Goal: Transaction & Acquisition: Purchase product/service

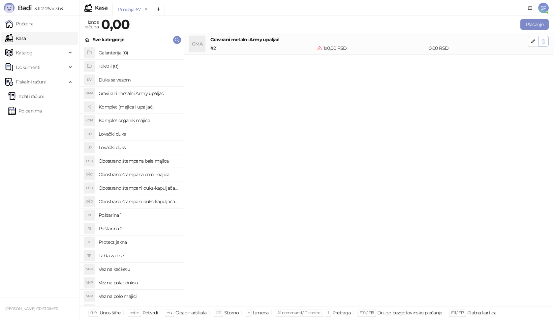
click at [547, 44] on button "button" at bounding box center [543, 41] width 11 height 11
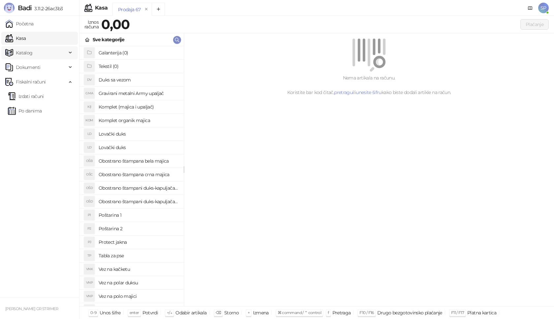
click at [24, 52] on span "Katalog" at bounding box center [24, 52] width 17 height 13
click at [31, 95] on link "Artikli" at bounding box center [19, 96] width 23 height 13
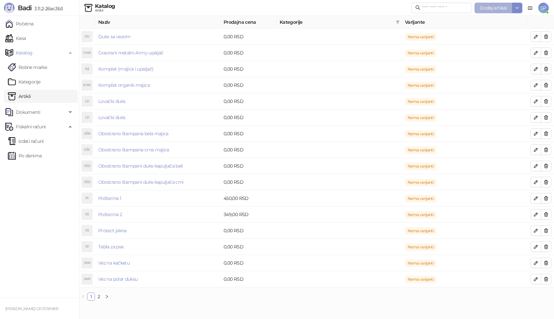
click at [487, 7] on span "Dodaj artikal" at bounding box center [493, 8] width 27 height 6
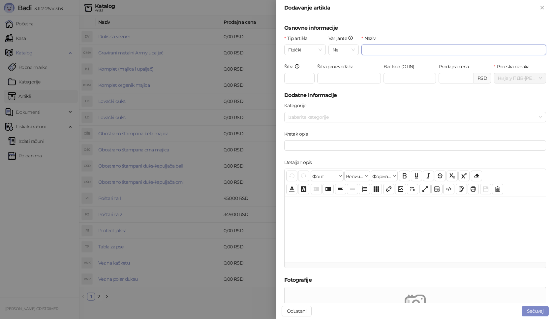
click at [390, 49] on input "Naziv" at bounding box center [454, 50] width 185 height 11
type input "**********"
click at [295, 81] on input "Šifra" at bounding box center [299, 78] width 30 height 11
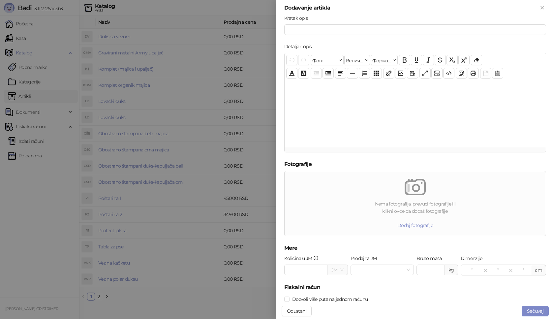
scroll to position [133, 0]
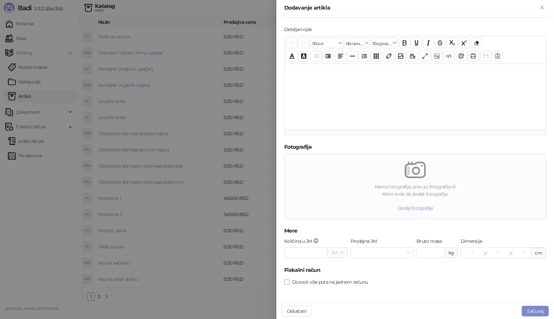
type input "***"
click at [289, 282] on span at bounding box center [286, 281] width 5 height 5
click at [532, 311] on button "Sačuvaj" at bounding box center [535, 311] width 27 height 11
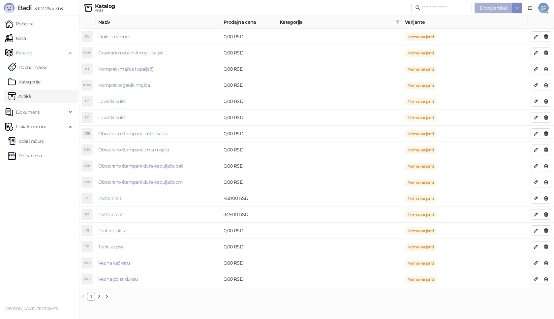
click at [502, 9] on span "Dodaj artikal" at bounding box center [493, 8] width 27 height 6
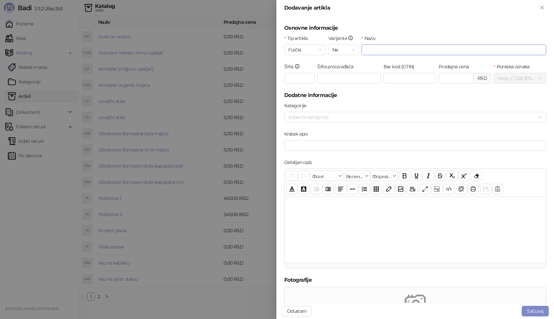
click at [373, 47] on input "Naziv" at bounding box center [454, 50] width 185 height 11
type input "*"
type input "**********"
click at [302, 75] on input "Šifra" at bounding box center [299, 78] width 30 height 11
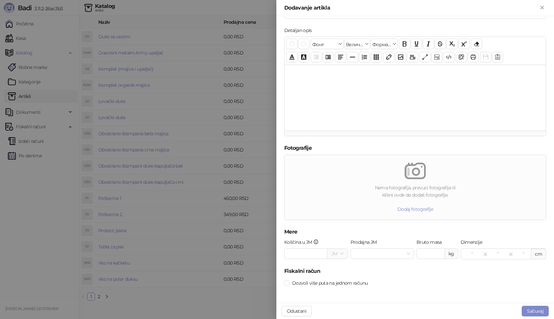
scroll to position [133, 0]
type input "***"
click at [536, 309] on button "Sačuvaj" at bounding box center [535, 311] width 27 height 11
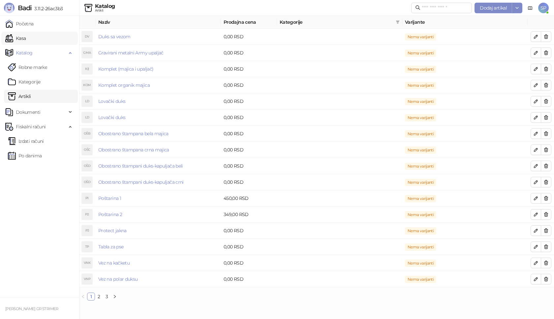
click at [26, 40] on link "Kasa" at bounding box center [15, 38] width 20 height 13
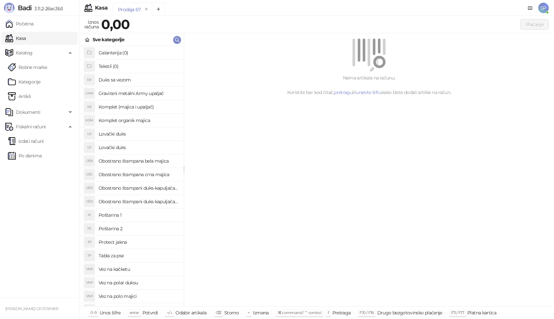
click at [149, 214] on h4 "Poštarina 1" at bounding box center [139, 215] width 80 height 11
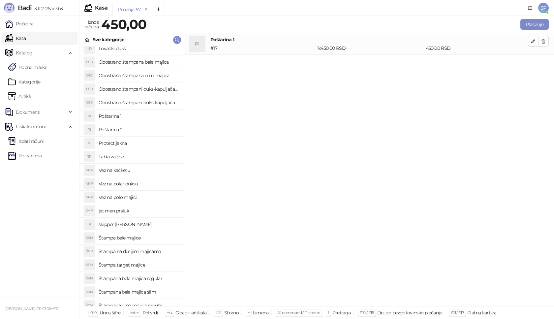
scroll to position [132, 0]
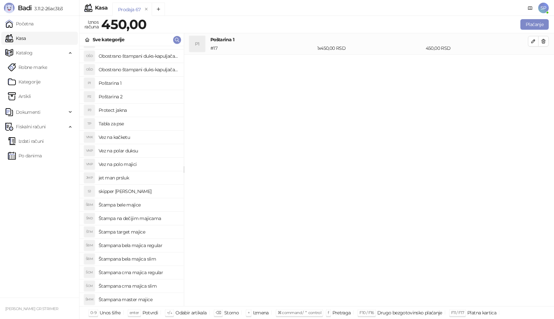
click at [165, 245] on h4 "Štampana bela majica regular" at bounding box center [139, 245] width 80 height 11
click at [542, 62] on icon "button" at bounding box center [544, 63] width 4 height 4
click at [140, 272] on h4 "Štampana crna majica regular" at bounding box center [139, 272] width 80 height 11
click at [531, 61] on icon "button" at bounding box center [533, 62] width 5 height 5
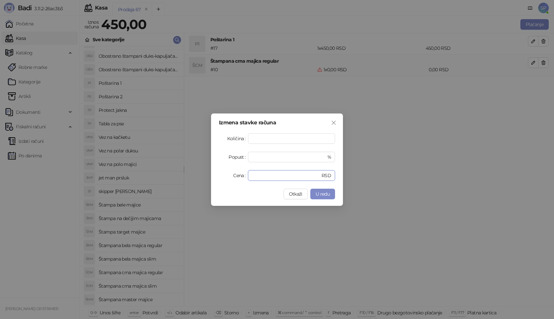
drag, startPoint x: 261, startPoint y: 177, endPoint x: 199, endPoint y: 180, distance: 62.1
click at [199, 180] on div "Izmena stavke računa Količina * Popust * % Cena * RSD Otkaži U redu" at bounding box center [277, 159] width 554 height 319
type input "****"
click at [327, 196] on span "U redu" at bounding box center [323, 194] width 14 height 6
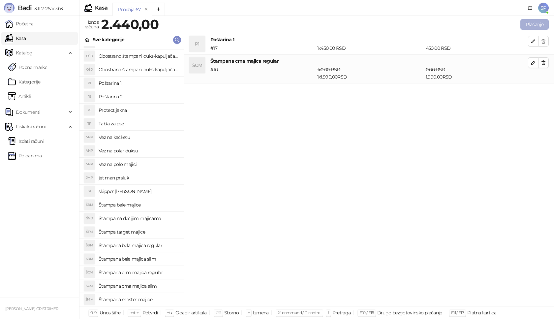
click at [532, 21] on button "Plaćanje" at bounding box center [535, 24] width 28 height 11
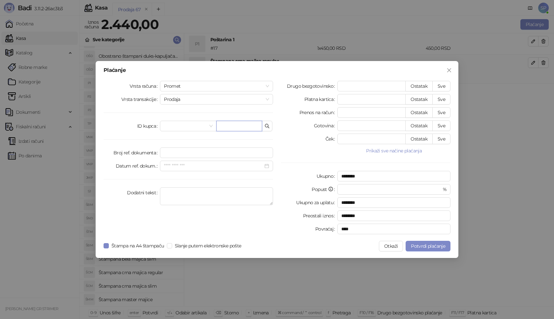
click at [242, 124] on input "text" at bounding box center [239, 126] width 46 height 11
paste input "**********"
type input "**********"
click at [447, 85] on button "Sve" at bounding box center [441, 86] width 18 height 11
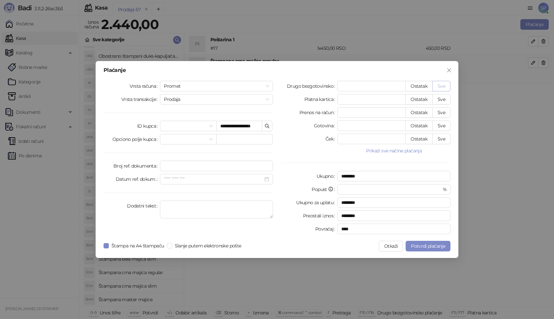
type input "****"
click at [430, 244] on span "Potvrdi plaćanje" at bounding box center [428, 246] width 34 height 6
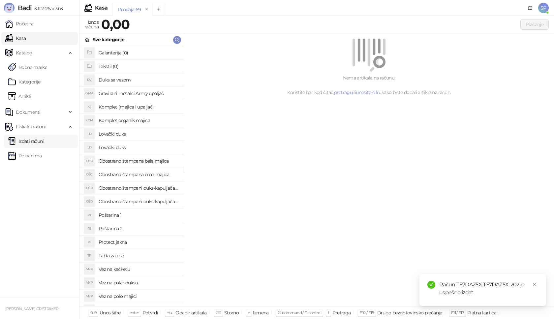
click at [42, 138] on link "Izdati računi" at bounding box center [26, 141] width 36 height 13
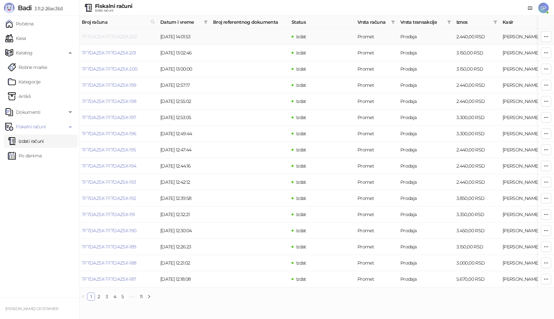
click at [119, 38] on link "TF7DAZ5X-TF7DAZ5X-202" at bounding box center [109, 37] width 55 height 6
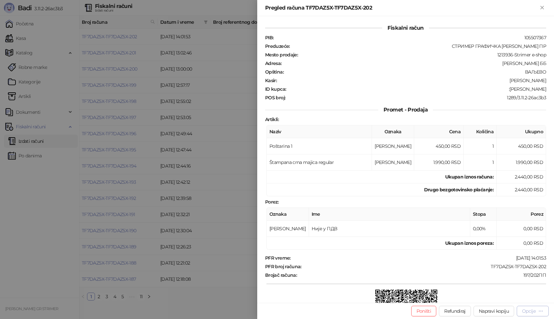
click at [527, 310] on div "Opcije" at bounding box center [529, 311] width 14 height 6
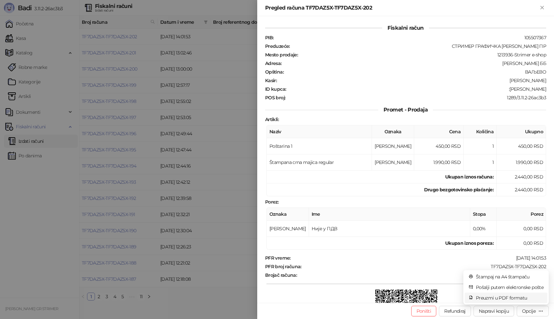
click at [500, 297] on span "Preuzmi u PDF formatu" at bounding box center [510, 297] width 68 height 7
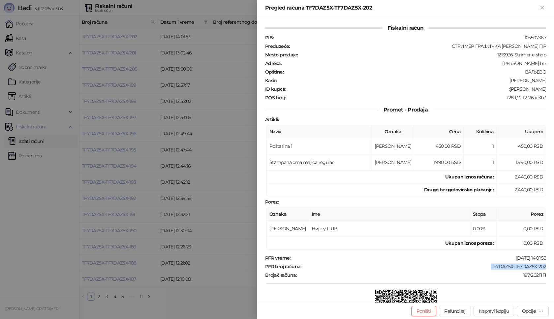
drag, startPoint x: 482, startPoint y: 265, endPoint x: 554, endPoint y: 265, distance: 71.6
click at [554, 265] on div "Fiskalni račun PIB : 105507367 Preduzeće : СТРИМЕР ГРАФИЧКА РАДЊА [PERSON_NAME]…" at bounding box center [405, 159] width 297 height 287
copy div "TF7DAZ5X-TF7DAZ5X-202"
drag, startPoint x: 497, startPoint y: 89, endPoint x: 551, endPoint y: 92, distance: 53.2
click at [551, 92] on div "Fiskalni račun PIB : 105507367 Preduzeće : СТРИМЕР ГРАФИЧКА РАДЊА [PERSON_NAME]…" at bounding box center [405, 159] width 297 height 287
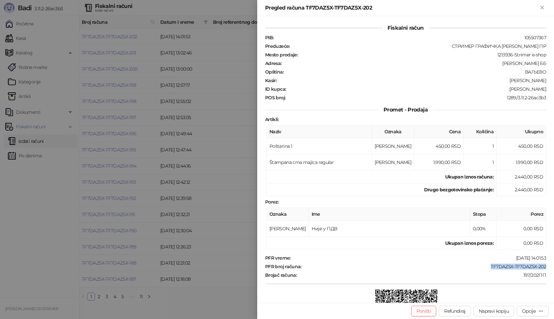
copy div "[PERSON_NAME]"
click at [542, 9] on icon "Zatvori" at bounding box center [542, 8] width 6 height 6
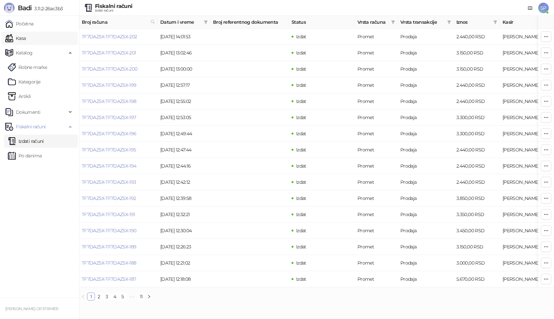
click at [26, 35] on link "Kasa" at bounding box center [15, 38] width 20 height 13
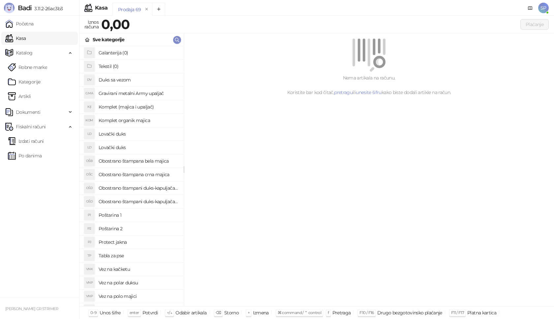
click at [135, 214] on h4 "Poštarina 1" at bounding box center [139, 215] width 80 height 11
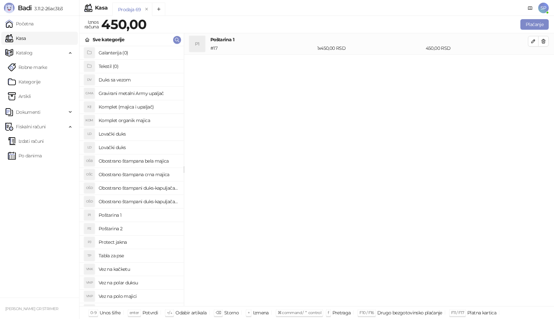
click at [147, 176] on h4 "Obostrano štampana crna majica" at bounding box center [139, 174] width 80 height 11
click at [531, 63] on icon "button" at bounding box center [533, 62] width 5 height 5
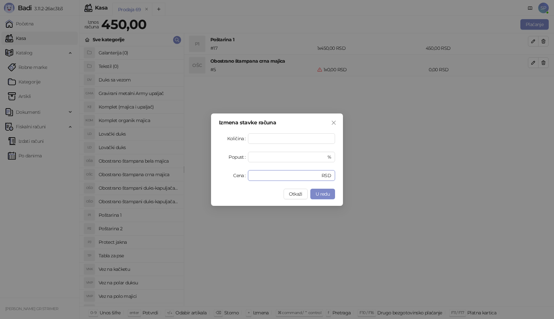
drag, startPoint x: 265, startPoint y: 174, endPoint x: 172, endPoint y: 178, distance: 92.8
click at [172, 178] on div "Izmena stavke računa Količina * Popust * % Cena * RSD Otkaži U redu" at bounding box center [277, 159] width 554 height 319
click at [324, 192] on span "U redu" at bounding box center [323, 194] width 14 height 6
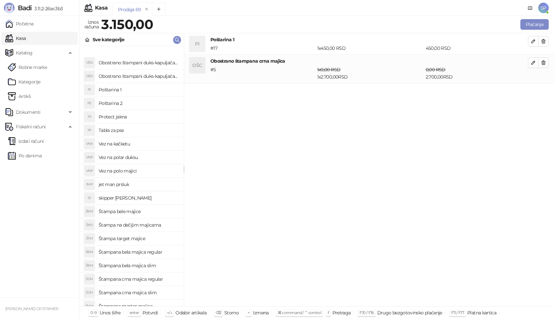
scroll to position [165, 0]
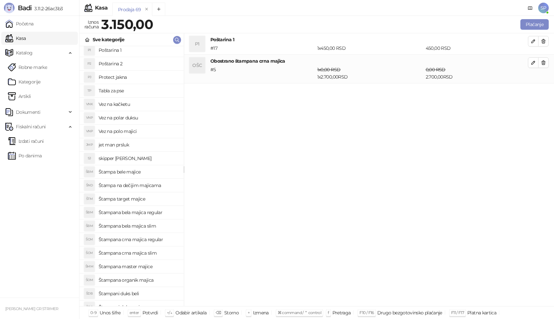
click at [161, 240] on h4 "Štampana crna majica regular" at bounding box center [139, 239] width 80 height 11
click at [535, 91] on icon "button" at bounding box center [533, 91] width 3 height 3
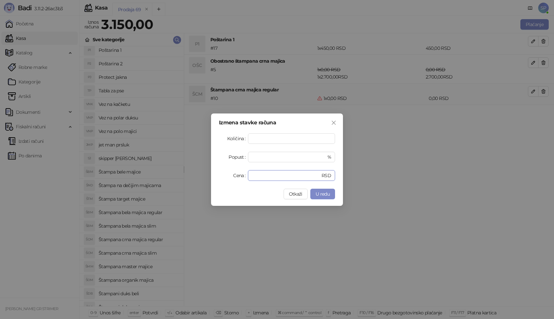
drag, startPoint x: 265, startPoint y: 172, endPoint x: 220, endPoint y: 179, distance: 45.2
click at [220, 179] on div "Cena * RSD" at bounding box center [277, 175] width 116 height 11
type input "****"
click at [329, 197] on span "U redu" at bounding box center [323, 194] width 14 height 6
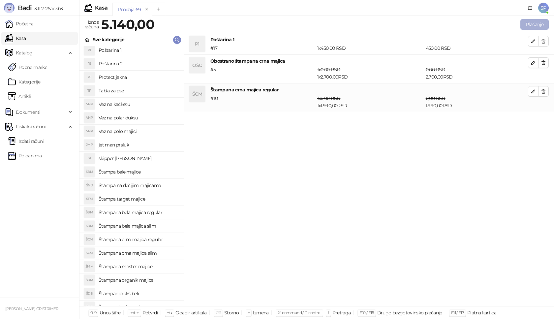
click at [535, 25] on button "Plaćanje" at bounding box center [535, 24] width 28 height 11
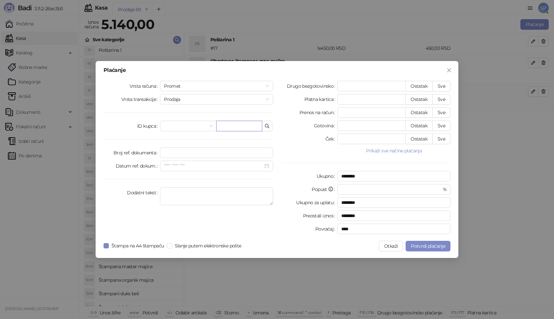
click at [252, 122] on input "text" at bounding box center [239, 126] width 46 height 11
paste input "**********"
type input "**********"
click at [444, 85] on button "Sve" at bounding box center [441, 86] width 18 height 11
type input "****"
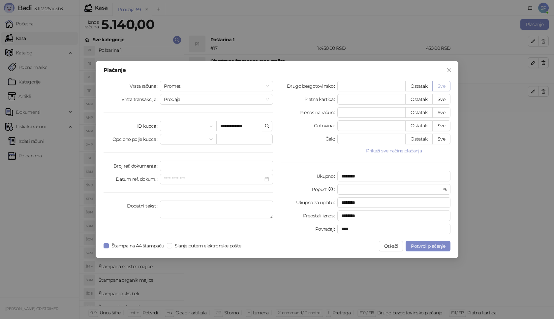
type input "****"
click at [436, 246] on span "Potvrdi plaćanje" at bounding box center [428, 246] width 34 height 6
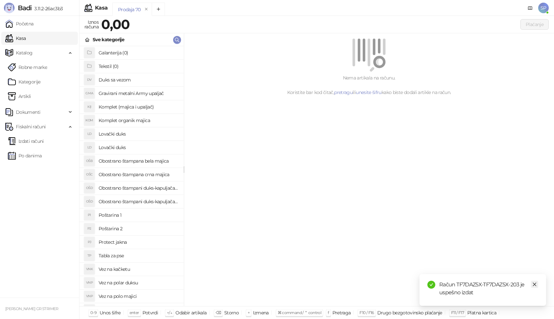
click at [536, 285] on icon "close" at bounding box center [535, 285] width 4 height 4
click at [36, 141] on link "Izdati računi" at bounding box center [26, 141] width 36 height 13
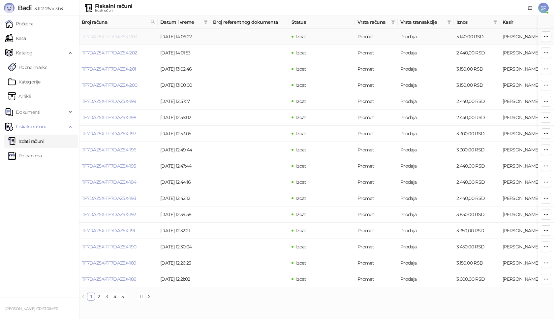
click at [124, 39] on link "TF7DAZ5X-TF7DAZ5X-203" at bounding box center [109, 37] width 55 height 6
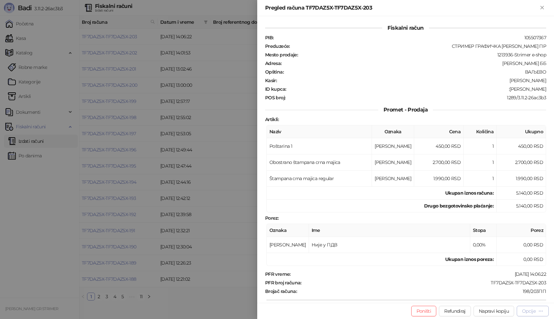
click at [526, 313] on div "Opcije" at bounding box center [529, 311] width 14 height 6
click at [512, 299] on span "Preuzmi u PDF formatu" at bounding box center [510, 297] width 68 height 7
drag, startPoint x: 485, startPoint y: 283, endPoint x: 550, endPoint y: 283, distance: 65.0
click at [550, 283] on div "Fiskalni račun PIB : 105507367 Preduzeće : СТРИМЕР ГРАФИЧКА РАДЊА [PERSON_NAME]…" at bounding box center [405, 159] width 297 height 287
copy div "TF7DAZ5X-TF7DAZ5X-203"
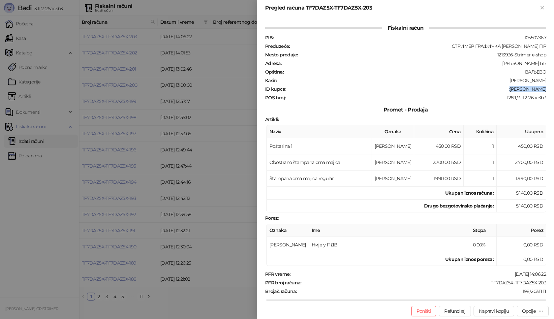
drag, startPoint x: 515, startPoint y: 89, endPoint x: 554, endPoint y: 89, distance: 39.3
click at [554, 89] on div "Fiskalni račun PIB : 105507367 Preduzeće : СТРИМЕР ГРАФИЧКА РАДЊА [PERSON_NAME]…" at bounding box center [405, 159] width 297 height 287
copy div "[PERSON_NAME]"
click at [544, 7] on icon "Zatvori" at bounding box center [542, 7] width 3 height 3
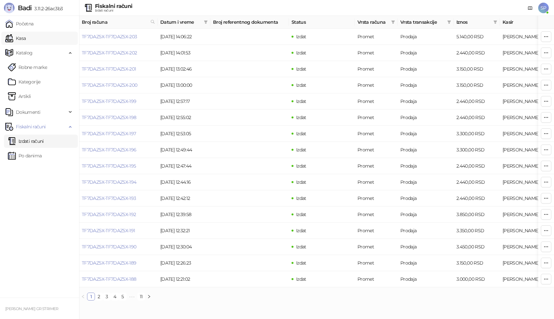
click at [26, 40] on link "Kasa" at bounding box center [15, 38] width 20 height 13
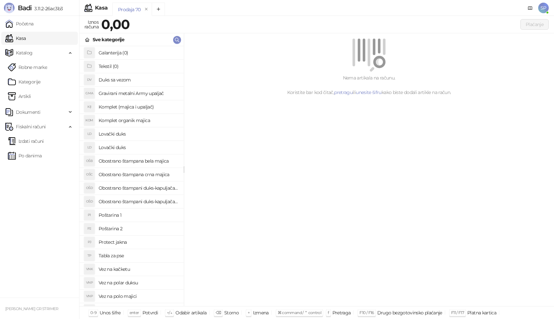
click at [144, 214] on h4 "Poštarina 1" at bounding box center [139, 215] width 80 height 11
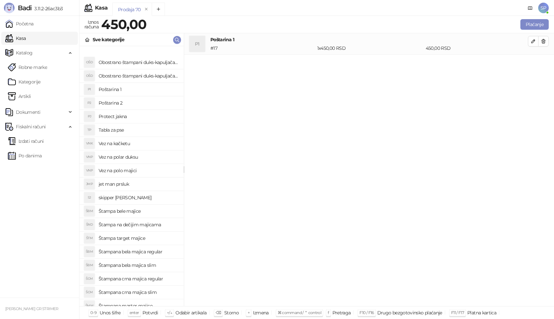
scroll to position [165, 0]
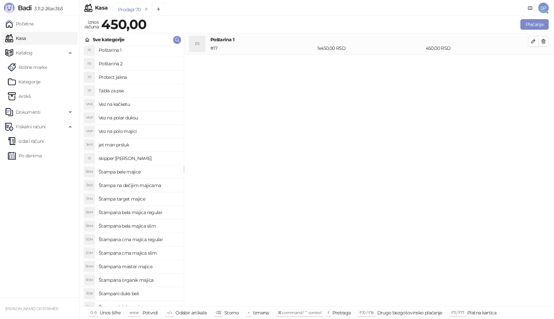
click at [154, 253] on h4 "Štampana crna majica slim" at bounding box center [139, 253] width 80 height 11
click at [534, 63] on icon "button" at bounding box center [533, 62] width 3 height 3
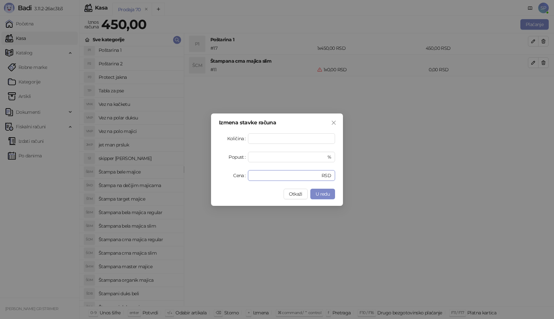
drag, startPoint x: 276, startPoint y: 178, endPoint x: 180, endPoint y: 184, distance: 95.8
click at [180, 184] on div "Izmena stavke računa Količina * Popust * % Cena * RSD Otkaži U redu" at bounding box center [277, 159] width 554 height 319
type input "****"
click at [325, 194] on span "U redu" at bounding box center [323, 194] width 14 height 6
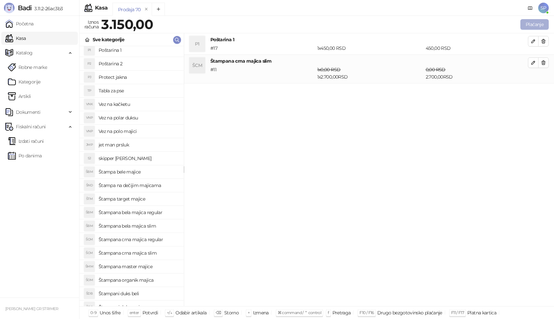
click at [536, 23] on button "Plaćanje" at bounding box center [535, 24] width 28 height 11
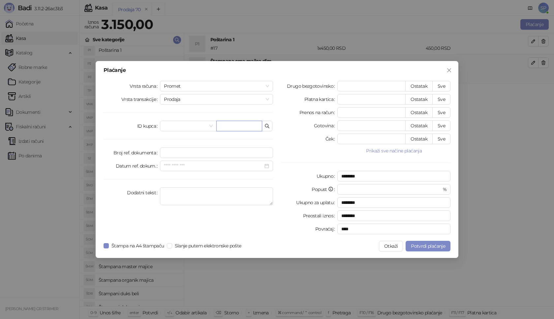
click at [250, 126] on input "text" at bounding box center [239, 126] width 46 height 11
paste input "**********"
type input "**********"
click at [446, 85] on button "Sve" at bounding box center [441, 86] width 18 height 11
type input "****"
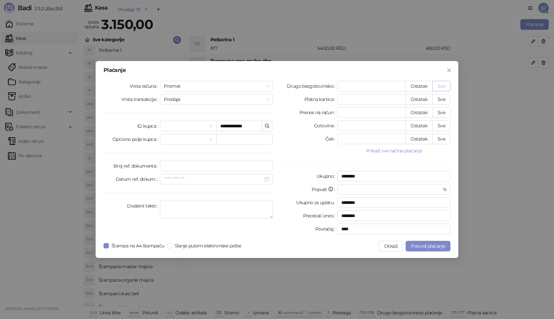
type input "****"
click at [426, 244] on span "Potvrdi plaćanje" at bounding box center [428, 246] width 34 height 6
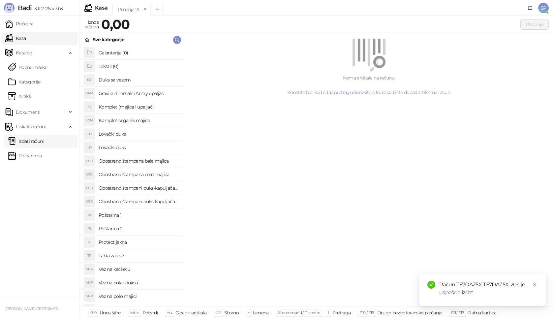
click at [44, 138] on link "Izdati računi" at bounding box center [26, 141] width 36 height 13
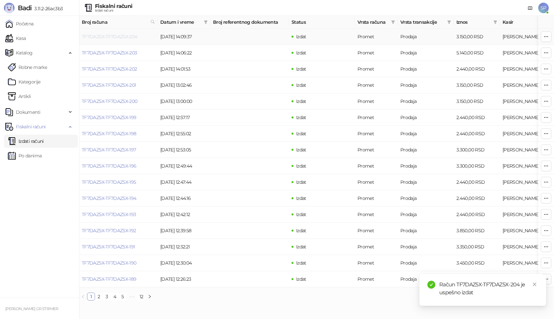
click at [122, 35] on link "TF7DAZ5X-TF7DAZ5X-204" at bounding box center [110, 37] width 56 height 6
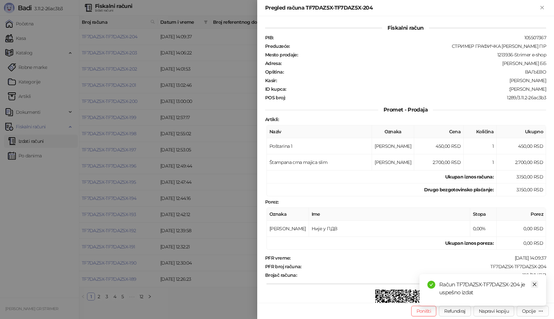
click at [536, 284] on icon "close" at bounding box center [534, 284] width 5 height 5
click at [526, 309] on div "Opcije" at bounding box center [529, 311] width 14 height 6
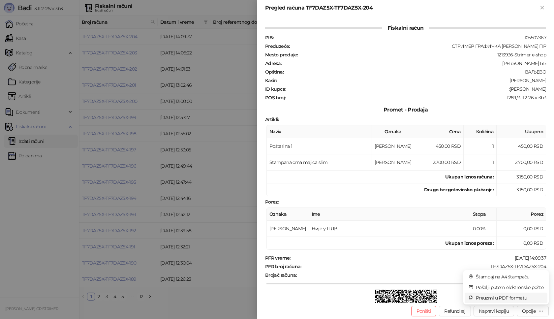
click at [502, 300] on span "Preuzmi u PDF formatu" at bounding box center [510, 297] width 68 height 7
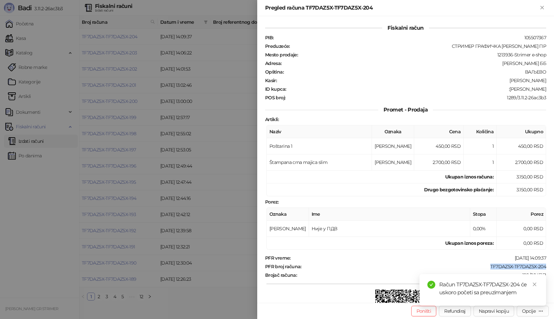
drag, startPoint x: 482, startPoint y: 265, endPoint x: 540, endPoint y: 268, distance: 58.1
click at [540, 268] on div "TF7DAZ5X-TF7DAZ5X-204" at bounding box center [424, 267] width 245 height 6
copy div "TF7DAZ5X-TF7DAZ5X-204"
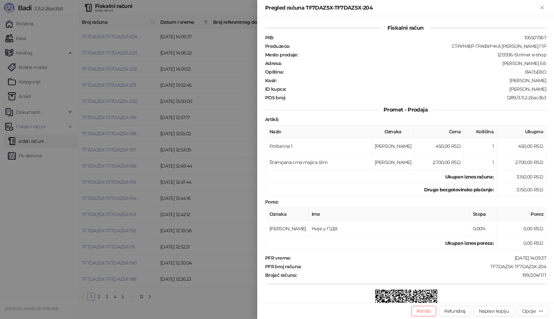
click at [515, 89] on div ":[PERSON_NAME]" at bounding box center [417, 89] width 260 height 6
click at [517, 87] on div ":[PERSON_NAME]" at bounding box center [417, 89] width 260 height 6
drag, startPoint x: 516, startPoint y: 89, endPoint x: 550, endPoint y: 89, distance: 34.0
click at [550, 89] on div "Fiskalni račun PIB : 105507367 Preduzeće : СТРИМЕР ГРАФИЧКА РАДЊА [PERSON_NAME]…" at bounding box center [405, 159] width 297 height 287
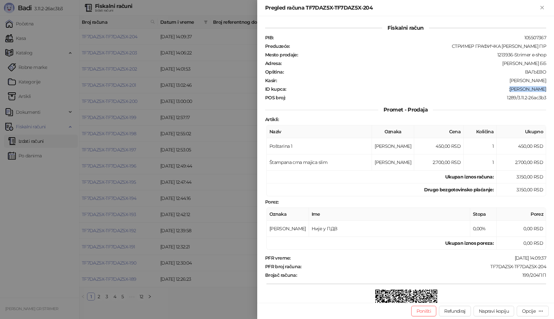
copy div "[PERSON_NAME]"
click at [541, 9] on icon "Zatvori" at bounding box center [542, 7] width 3 height 3
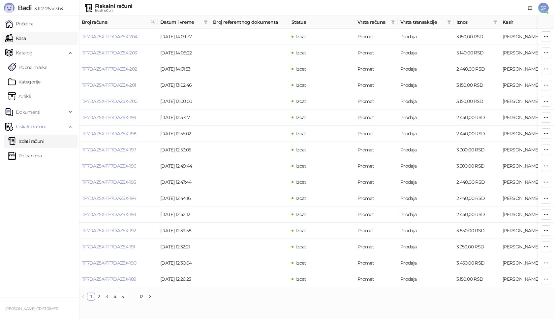
click at [20, 38] on link "Kasa" at bounding box center [15, 38] width 20 height 13
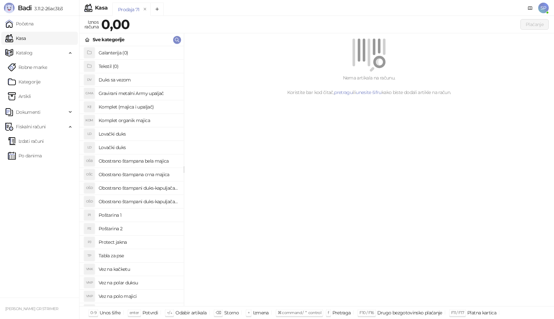
click at [135, 217] on h4 "Poštarina 1" at bounding box center [139, 215] width 80 height 11
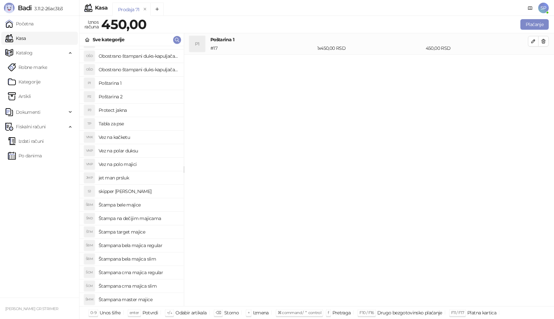
scroll to position [198, 0]
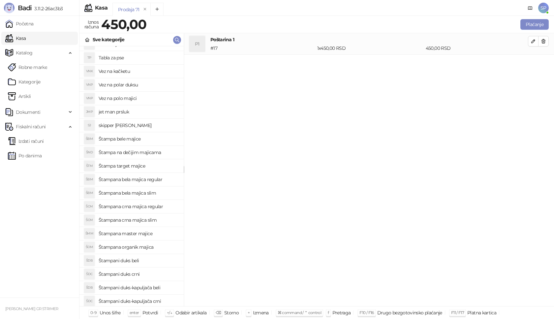
click at [165, 205] on h4 "Štampana crna majica regular" at bounding box center [139, 206] width 80 height 11
click at [530, 63] on button "button" at bounding box center [533, 62] width 11 height 11
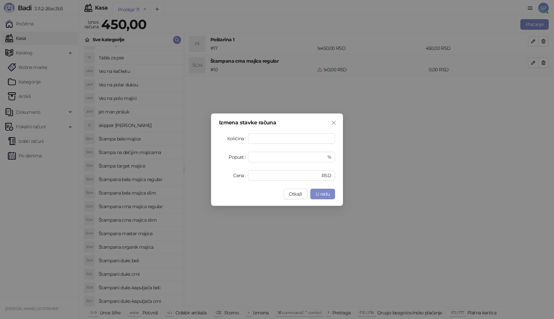
type input "*"
drag, startPoint x: 258, startPoint y: 181, endPoint x: 251, endPoint y: 182, distance: 6.3
click at [251, 182] on div "Izmena stavke računa Količina * Popust * % Cena * RSD Otkaži U redu" at bounding box center [277, 159] width 132 height 92
drag, startPoint x: 265, startPoint y: 174, endPoint x: 208, endPoint y: 175, distance: 56.8
click at [208, 175] on div "Izmena stavke računa Količina * Popust * % Cena * RSD Otkaži U redu" at bounding box center [277, 159] width 554 height 319
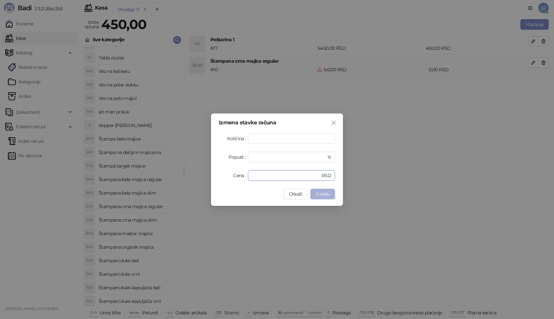
type input "****"
click at [334, 193] on button "U redu" at bounding box center [322, 194] width 25 height 11
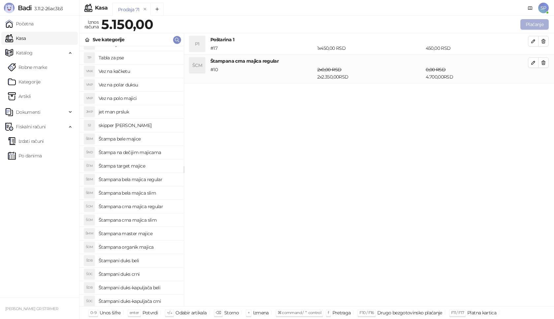
click at [536, 20] on button "Plaćanje" at bounding box center [535, 24] width 28 height 11
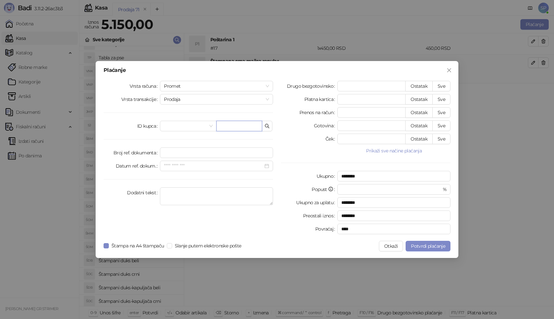
click at [241, 124] on input "text" at bounding box center [239, 126] width 46 height 11
paste input "**********"
type input "**********"
click at [441, 84] on button "Sve" at bounding box center [441, 86] width 18 height 11
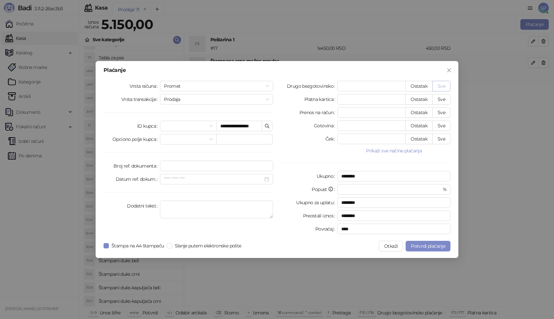
type input "****"
click at [424, 245] on span "Potvrdi plaćanje" at bounding box center [428, 246] width 34 height 6
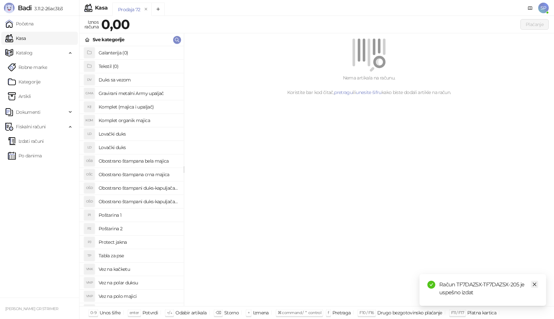
click at [537, 284] on icon "close" at bounding box center [534, 284] width 5 height 5
click at [25, 141] on link "Izdati računi" at bounding box center [26, 141] width 36 height 13
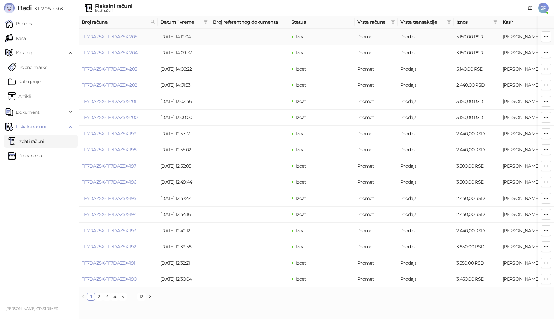
click at [132, 39] on link "TF7DAZ5X-TF7DAZ5X-205" at bounding box center [109, 37] width 55 height 6
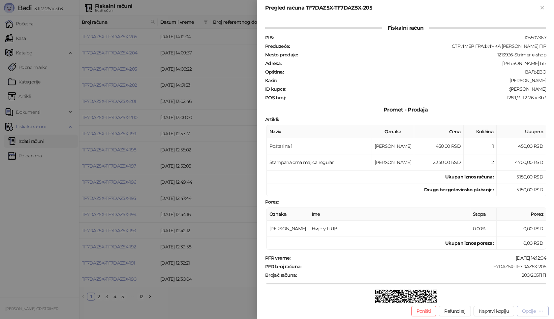
click at [527, 308] on div "Opcije" at bounding box center [529, 311] width 14 height 6
click at [504, 298] on span "Preuzmi u PDF formatu" at bounding box center [510, 297] width 68 height 7
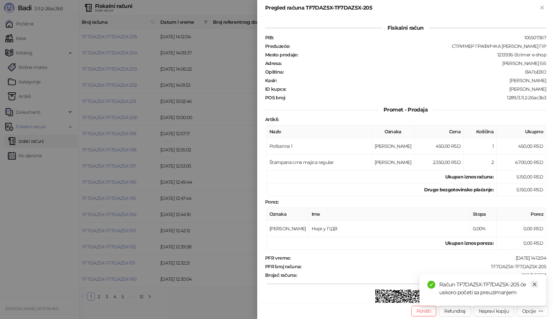
click at [533, 285] on icon "close" at bounding box center [534, 284] width 5 height 5
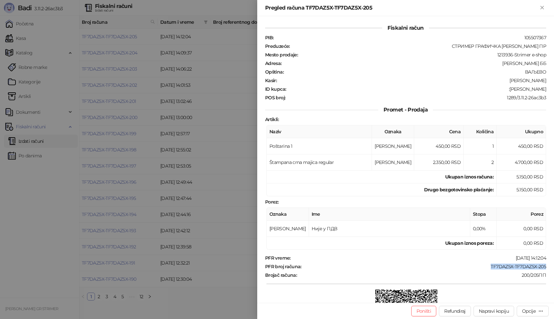
drag, startPoint x: 485, startPoint y: 268, endPoint x: 549, endPoint y: 266, distance: 64.7
click at [549, 266] on div "Fiskalni račun PIB : 105507367 Preduzeće : СТРИМЕР ГРАФИЧКА РАДЊА [PERSON_NAME]…" at bounding box center [405, 159] width 297 height 287
copy div "TF7DAZ5X-TF7DAZ5X-205"
drag, startPoint x: 504, startPoint y: 90, endPoint x: 548, endPoint y: 90, distance: 44.5
click at [548, 90] on div "Fiskalni račun PIB : 105507367 Preduzeće : СТРИМЕР ГРАФИЧКА РАДЊА [PERSON_NAME]…" at bounding box center [405, 159] width 297 height 287
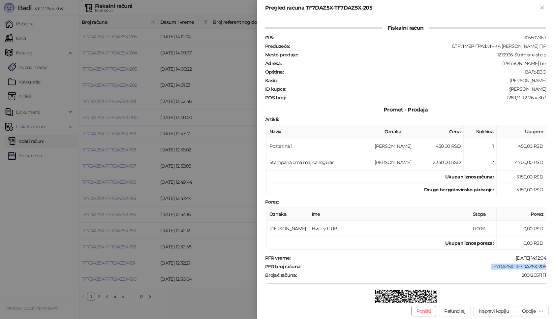
copy div "[PERSON_NAME]"
click at [543, 10] on icon "Zatvori" at bounding box center [542, 8] width 6 height 6
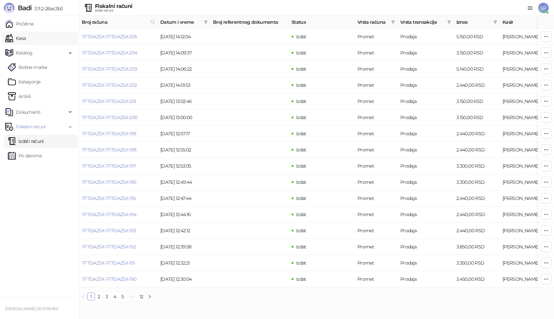
click at [26, 41] on link "Kasa" at bounding box center [15, 38] width 20 height 13
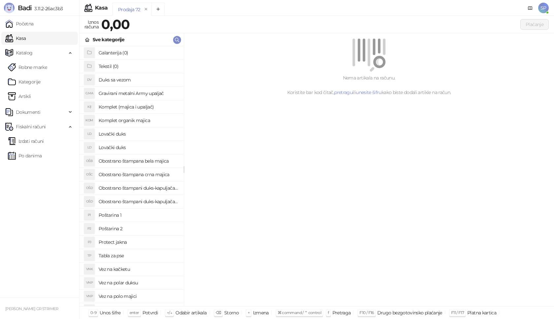
click at [133, 216] on h4 "Poštarina 1" at bounding box center [139, 215] width 80 height 11
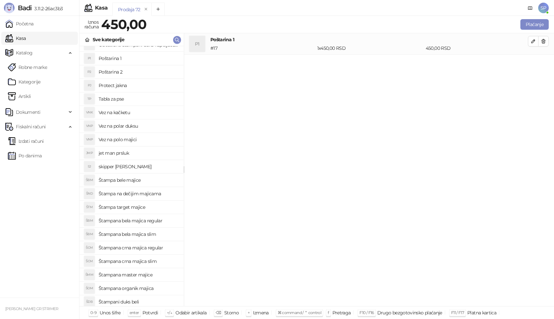
scroll to position [165, 0]
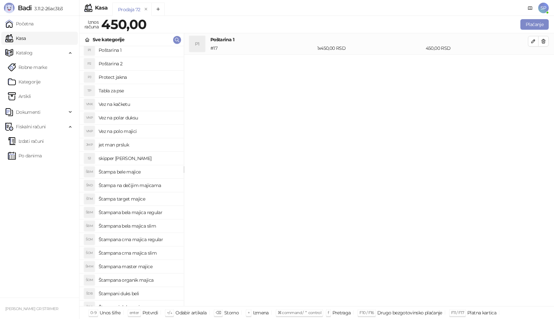
click at [151, 252] on h4 "Štampana crna majica slim" at bounding box center [139, 253] width 80 height 11
click at [530, 62] on button "button" at bounding box center [533, 62] width 11 height 11
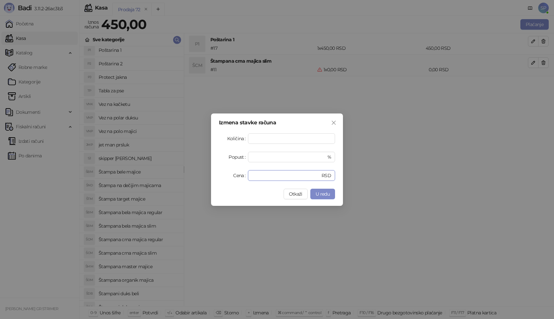
drag, startPoint x: 259, startPoint y: 177, endPoint x: 205, endPoint y: 176, distance: 53.8
click at [205, 176] on div "Izmena stavke računa Količina * Popust * % Cena * RSD Otkaži U redu" at bounding box center [277, 159] width 554 height 319
type input "****"
click at [324, 192] on span "U redu" at bounding box center [323, 194] width 14 height 6
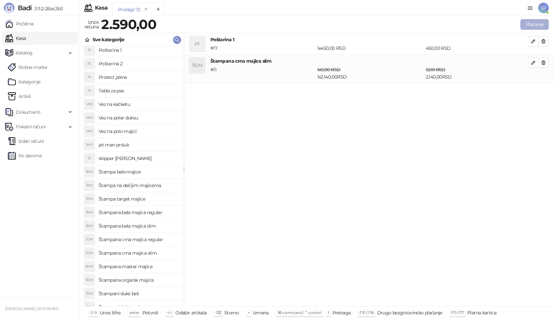
click at [534, 24] on button "Plaćanje" at bounding box center [535, 24] width 28 height 11
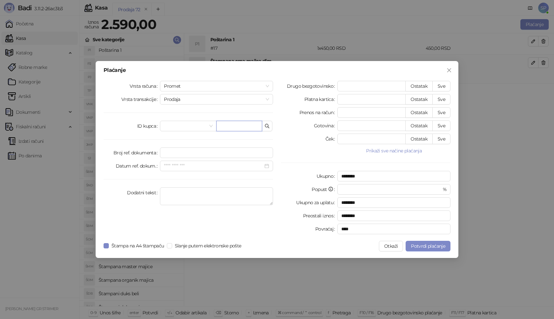
click at [228, 131] on input "text" at bounding box center [239, 126] width 46 height 11
paste input "**********"
type input "**********"
click at [445, 85] on button "Sve" at bounding box center [441, 86] width 18 height 11
type input "****"
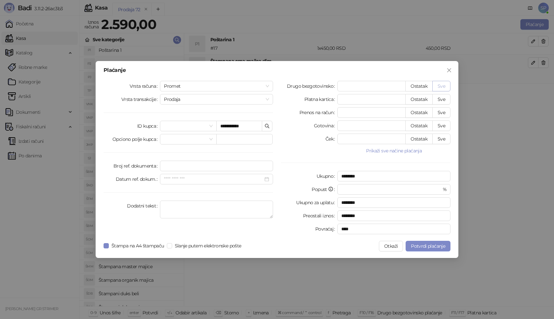
type input "****"
click at [434, 242] on button "Potvrdi plaćanje" at bounding box center [428, 246] width 45 height 11
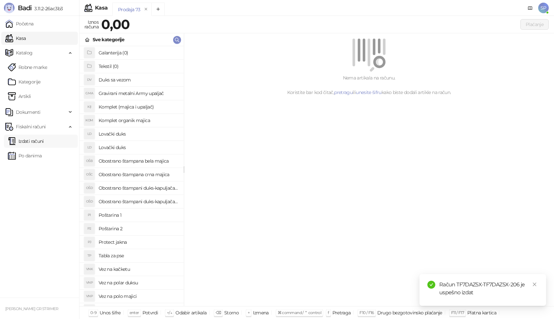
click at [44, 140] on link "Izdati računi" at bounding box center [26, 141] width 36 height 13
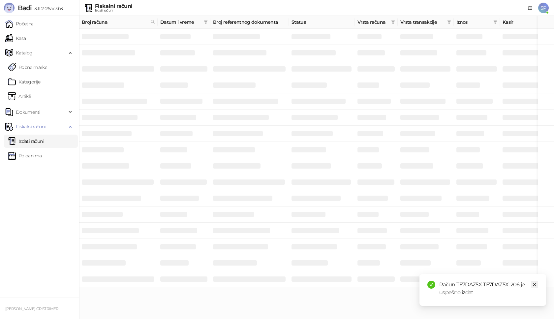
click at [534, 284] on icon "close" at bounding box center [534, 284] width 5 height 5
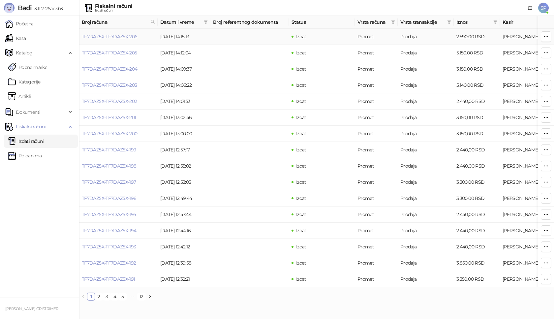
click at [113, 33] on td "TF7DAZ5X-TF7DAZ5X-206" at bounding box center [118, 37] width 79 height 16
click at [113, 38] on link "TF7DAZ5X-TF7DAZ5X-206" at bounding box center [110, 37] width 56 height 6
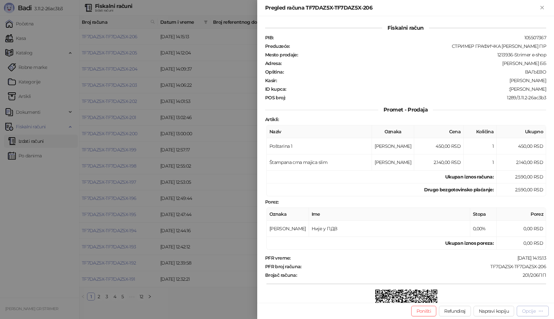
click at [533, 313] on div "Opcije" at bounding box center [529, 311] width 14 height 6
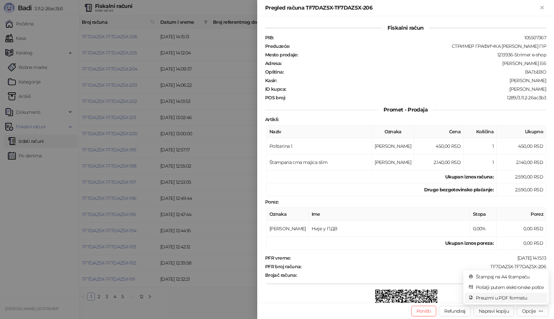
click at [509, 298] on span "Preuzmi u PDF formatu" at bounding box center [510, 297] width 68 height 7
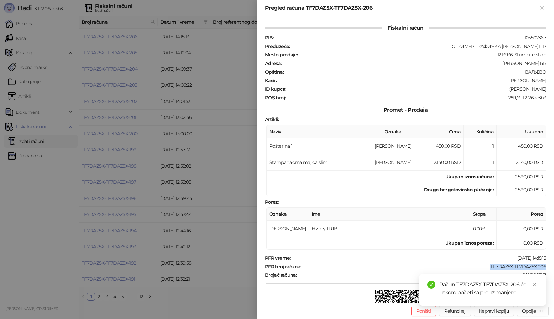
drag, startPoint x: 480, startPoint y: 265, endPoint x: 547, endPoint y: 264, distance: 66.6
click at [547, 264] on div "Fiskalni račun PIB : 105507367 Preduzeće : СТРИМЕР ГРАФИЧКА РАДЊА [PERSON_NAME]…" at bounding box center [405, 159] width 297 height 287
copy div "TF7DAZ5X-TF7DAZ5X-206"
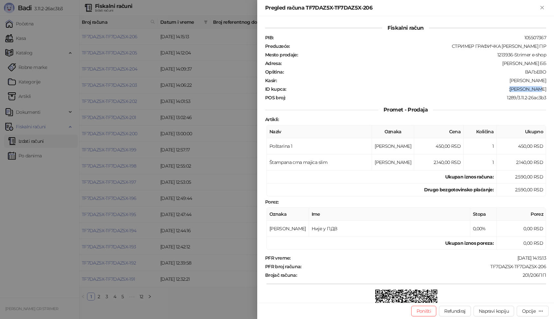
drag, startPoint x: 517, startPoint y: 88, endPoint x: 554, endPoint y: 88, distance: 37.3
click at [554, 88] on div "Fiskalni račun PIB : 105507367 Preduzeće : СТРИМЕР ГРАФИЧКА РАДЊА [PERSON_NAME]…" at bounding box center [405, 159] width 297 height 287
click at [542, 8] on icon "Zatvori" at bounding box center [542, 7] width 3 height 3
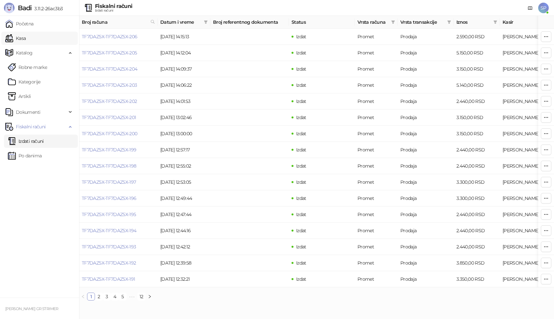
click at [19, 40] on link "Kasa" at bounding box center [15, 38] width 20 height 13
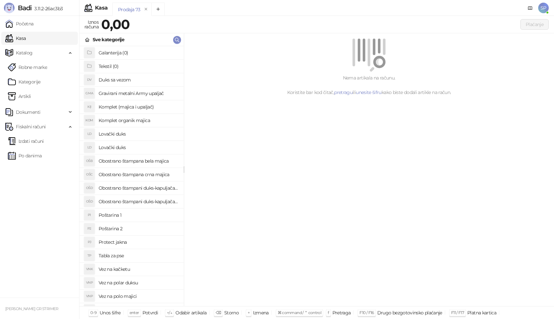
click at [130, 215] on h4 "Poštarina 1" at bounding box center [139, 215] width 80 height 11
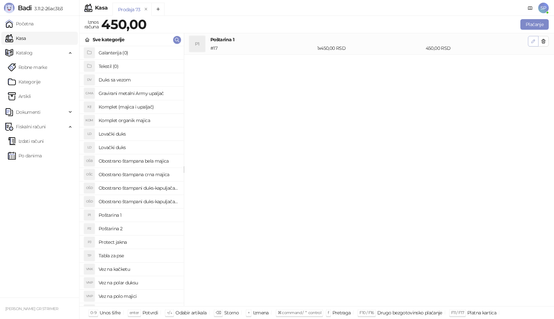
click at [534, 43] on icon "button" at bounding box center [533, 41] width 5 height 5
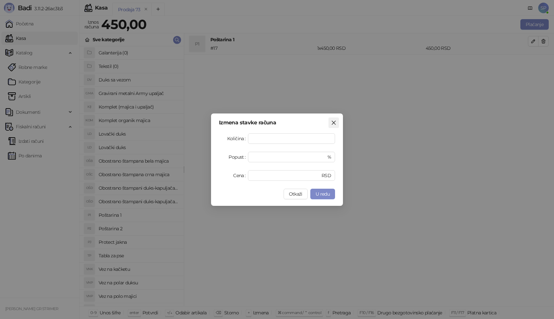
click at [333, 123] on icon "close" at bounding box center [333, 122] width 5 height 5
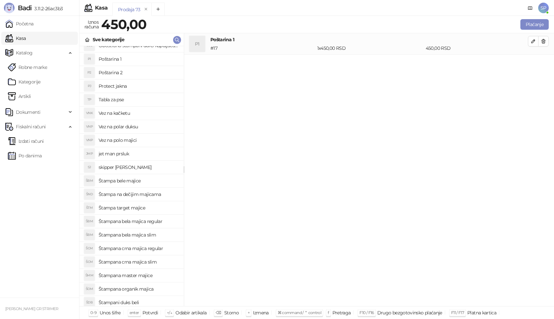
scroll to position [198, 0]
click at [162, 207] on h4 "Štampana crna majica regular" at bounding box center [139, 206] width 80 height 11
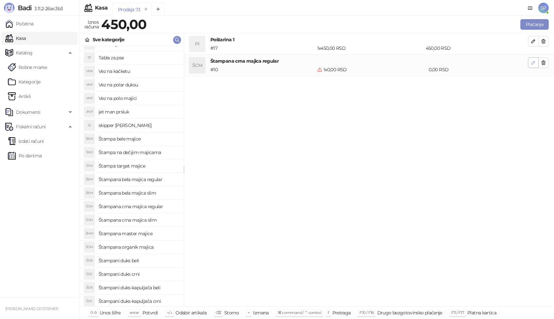
click at [533, 64] on icon "button" at bounding box center [533, 62] width 3 height 3
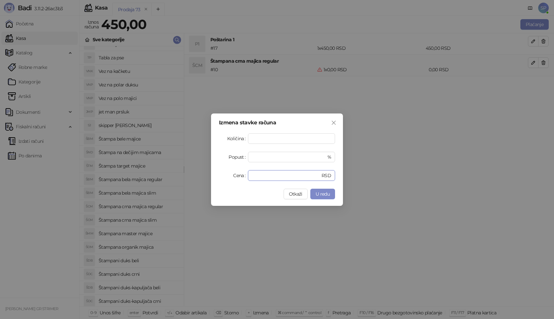
drag, startPoint x: 265, startPoint y: 173, endPoint x: 191, endPoint y: 174, distance: 73.9
click at [191, 174] on div "Izmena stavke računa Količina * Popust * % Cena * RSD Otkaži U redu" at bounding box center [277, 159] width 554 height 319
type input "****"
click at [323, 195] on span "U redu" at bounding box center [323, 194] width 14 height 6
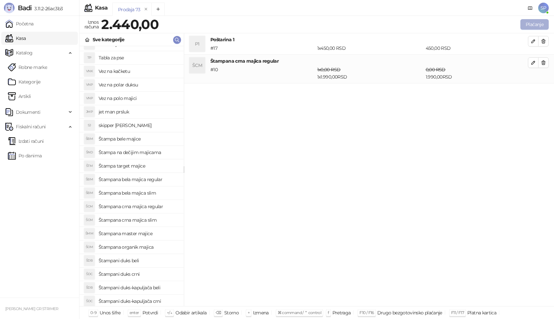
click at [538, 28] on button "Plaćanje" at bounding box center [535, 24] width 28 height 11
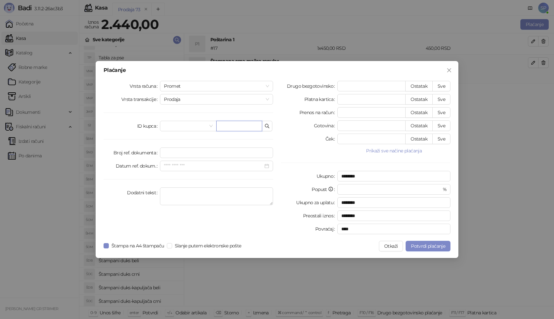
click at [244, 122] on input "text" at bounding box center [239, 126] width 46 height 11
paste input "**********"
type input "**********"
click at [442, 84] on button "Sve" at bounding box center [441, 86] width 18 height 11
type input "****"
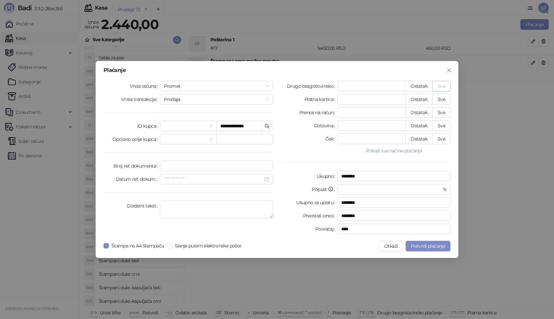
type input "****"
click at [439, 249] on button "Potvrdi plaćanje" at bounding box center [428, 246] width 45 height 11
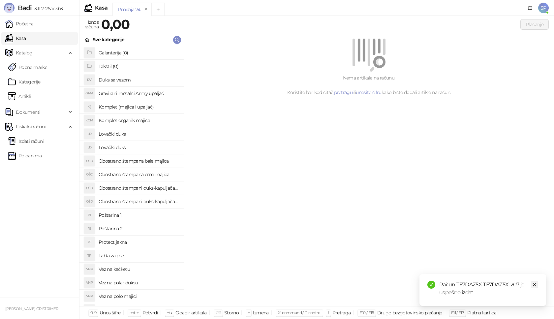
click at [534, 283] on icon "close" at bounding box center [534, 284] width 5 height 5
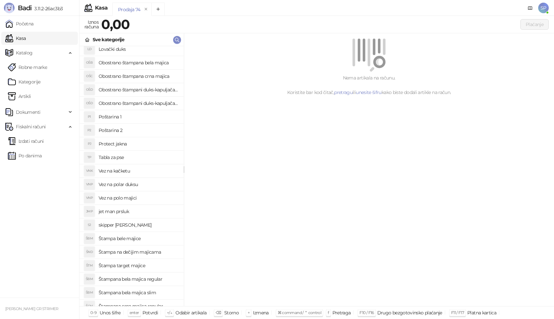
scroll to position [99, 0]
click at [38, 139] on link "Izdati računi" at bounding box center [26, 141] width 36 height 13
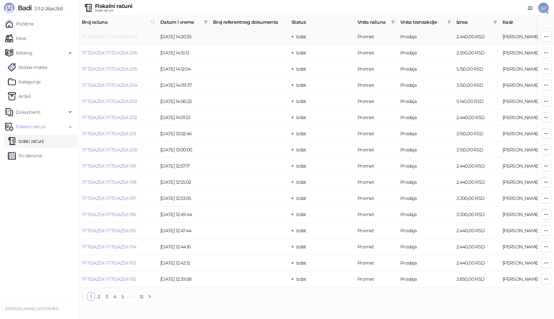
click at [120, 38] on link "TF7DAZ5X-TF7DAZ5X-207" at bounding box center [109, 37] width 55 height 6
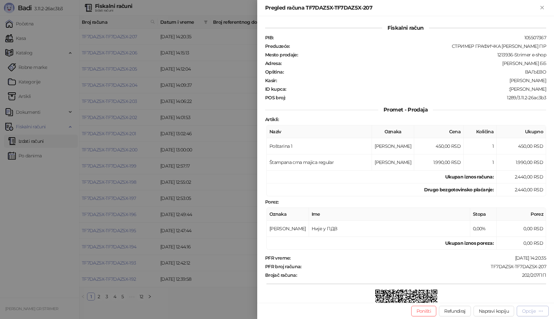
click at [524, 310] on div "Opcije" at bounding box center [529, 311] width 14 height 6
click at [503, 297] on span "Preuzmi u PDF formatu" at bounding box center [510, 297] width 68 height 7
drag, startPoint x: 486, startPoint y: 266, endPoint x: 546, endPoint y: 265, distance: 59.4
click at [546, 265] on div "Fiskalni račun PIB : 105507367 Preduzeće : СТРИМЕР ГРАФИЧКА РАДЊА [PERSON_NAME]…" at bounding box center [405, 159] width 297 height 287
drag, startPoint x: 509, startPoint y: 89, endPoint x: 554, endPoint y: 89, distance: 45.2
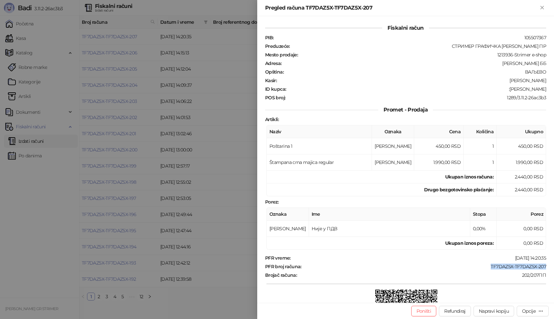
click at [554, 89] on div "Fiskalni račun PIB : 105507367 Preduzeće : СТРИМЕР ГРАФИЧКА РАДЊА [PERSON_NAME]…" at bounding box center [405, 159] width 297 height 287
click at [542, 8] on icon "Zatvori" at bounding box center [542, 7] width 3 height 3
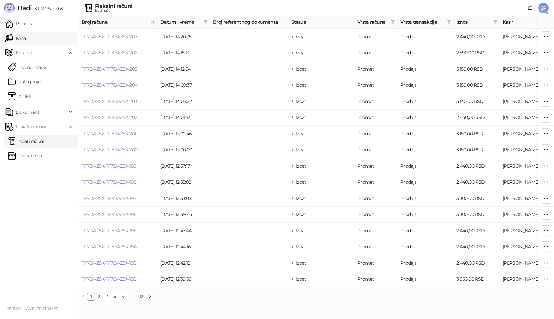
click at [26, 41] on link "Kasa" at bounding box center [15, 38] width 20 height 13
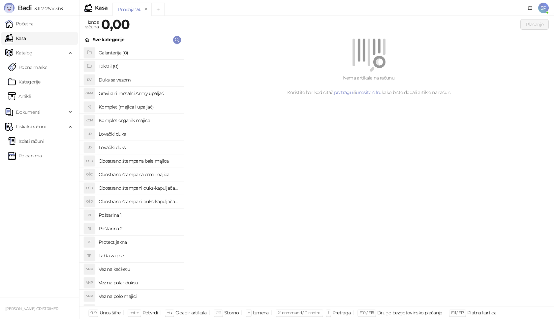
click at [133, 213] on h4 "Poštarina 1" at bounding box center [139, 215] width 80 height 11
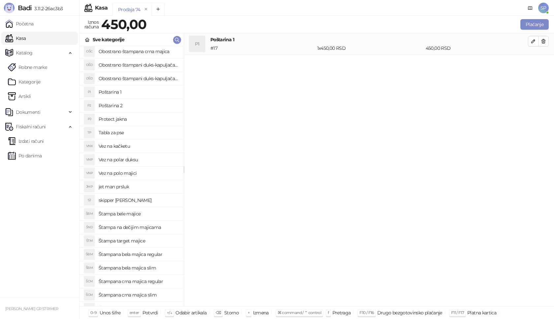
scroll to position [165, 0]
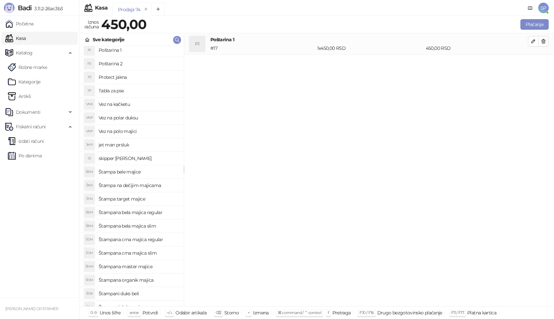
click at [162, 240] on h4 "Štampana crna majica regular" at bounding box center [139, 239] width 80 height 11
click at [532, 62] on icon "button" at bounding box center [533, 62] width 5 height 5
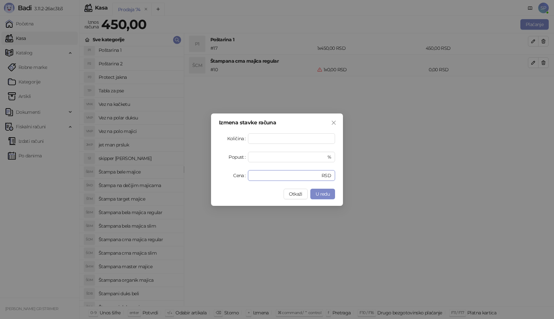
drag, startPoint x: 269, startPoint y: 175, endPoint x: 228, endPoint y: 180, distance: 40.9
click at [228, 180] on div "Cena * RSD" at bounding box center [277, 175] width 116 height 11
type input "****"
click at [322, 192] on span "U redu" at bounding box center [323, 194] width 14 height 6
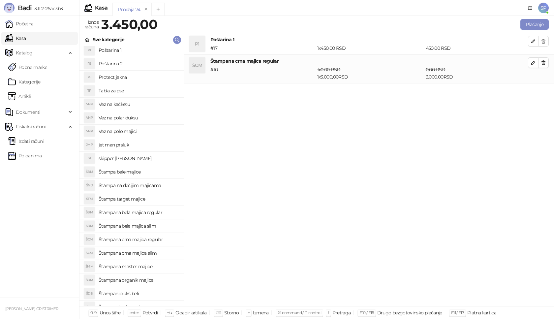
click at [536, 19] on div "Plaćanje" at bounding box center [355, 24] width 392 height 13
click at [536, 21] on button "Plaćanje" at bounding box center [535, 24] width 28 height 11
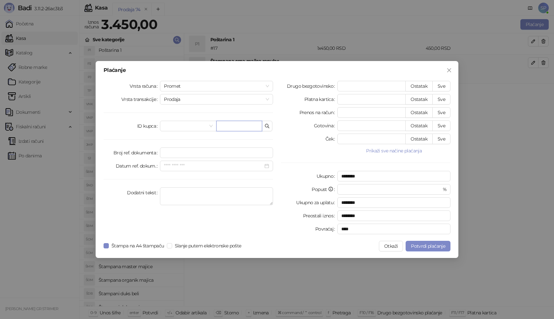
click at [227, 128] on input "text" at bounding box center [239, 126] width 46 height 11
paste input "**********"
type input "**********"
click at [448, 85] on button "Sve" at bounding box center [441, 86] width 18 height 11
type input "****"
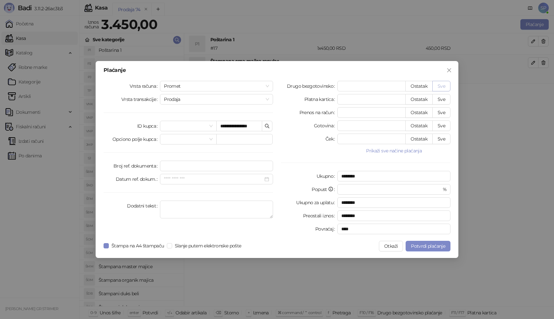
type input "****"
click at [423, 245] on span "Potvrdi plaćanje" at bounding box center [428, 246] width 34 height 6
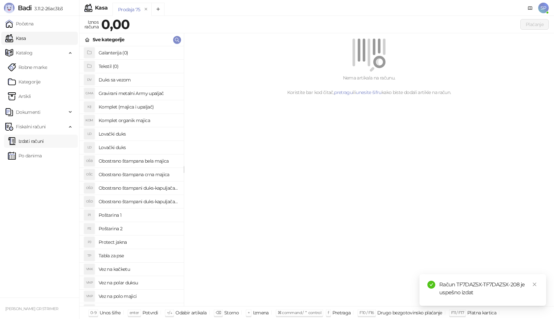
click at [44, 140] on link "Izdati računi" at bounding box center [26, 141] width 36 height 13
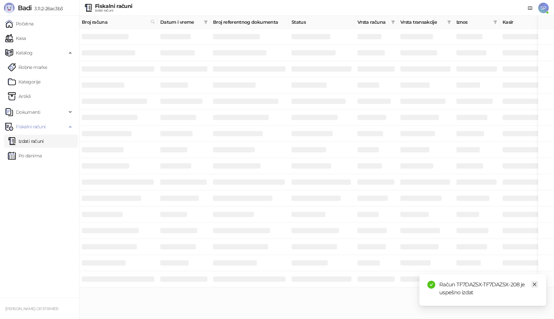
click at [536, 286] on icon "close" at bounding box center [534, 284] width 5 height 5
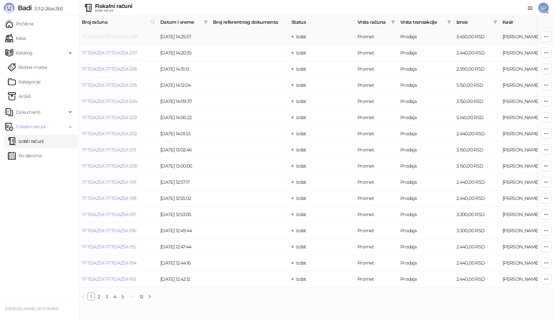
click at [116, 36] on link "TF7DAZ5X-TF7DAZ5X-208" at bounding box center [110, 37] width 56 height 6
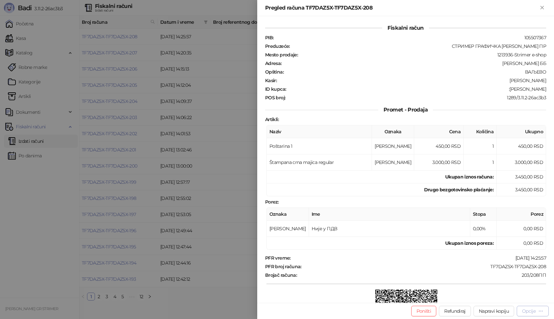
click at [527, 312] on div "Opcije" at bounding box center [529, 311] width 14 height 6
click at [500, 296] on span "Preuzmi u PDF formatu" at bounding box center [510, 297] width 68 height 7
drag, startPoint x: 481, startPoint y: 265, endPoint x: 551, endPoint y: 268, distance: 70.0
click at [551, 268] on div "Fiskalni račun PIB : 105507367 Preduzeće : СТРИМЕР ГРАФИЧКА РАДЊА [PERSON_NAME]…" at bounding box center [405, 159] width 297 height 287
drag, startPoint x: 505, startPoint y: 90, endPoint x: 548, endPoint y: 89, distance: 42.6
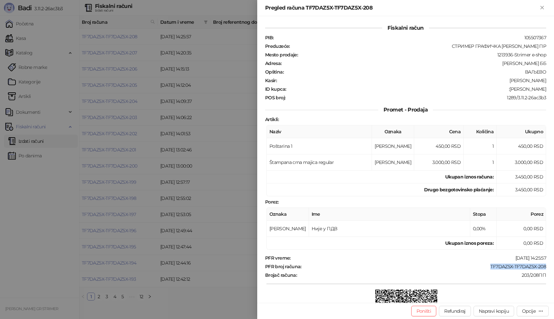
click at [548, 89] on div "Fiskalni račun PIB : 105507367 Preduzeće : СТРИМЕР ГРАФИЧКА РАДЊА [PERSON_NAME]…" at bounding box center [405, 159] width 297 height 287
click at [545, 9] on icon "Zatvori" at bounding box center [542, 8] width 6 height 6
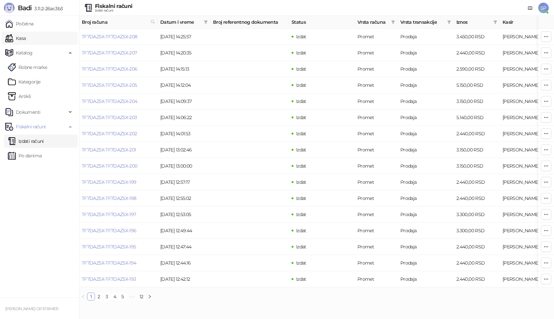
click at [21, 38] on link "Kasa" at bounding box center [15, 38] width 20 height 13
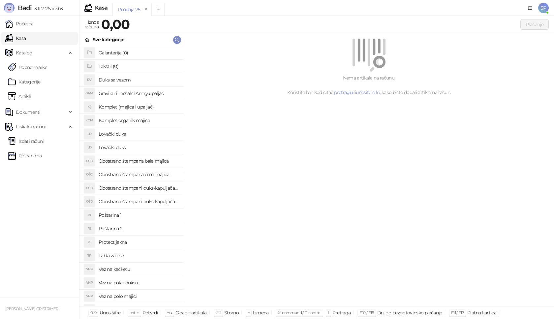
click at [137, 217] on h4 "Poštarina 1" at bounding box center [139, 215] width 80 height 11
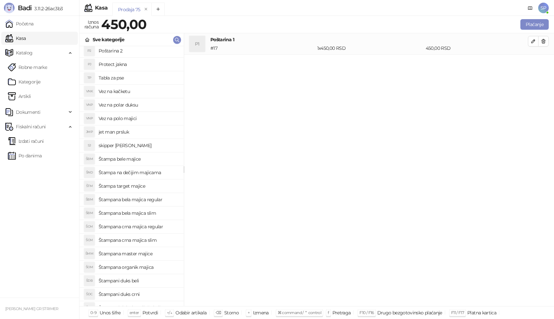
scroll to position [213, 0]
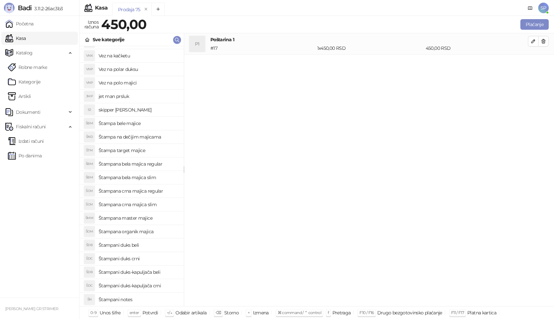
click at [142, 299] on h4 "Štampani notes" at bounding box center [139, 299] width 80 height 11
click at [535, 63] on icon "button" at bounding box center [533, 62] width 5 height 5
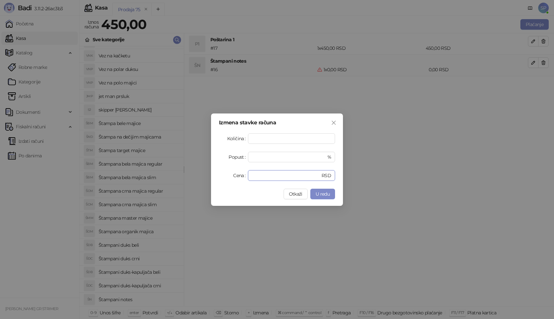
drag, startPoint x: 260, startPoint y: 174, endPoint x: 198, endPoint y: 178, distance: 61.5
click at [198, 178] on div "Izmena stavke računa Količina * Popust * % Cena * RSD Otkaži U redu" at bounding box center [277, 159] width 554 height 319
type input "****"
click at [322, 196] on span "U redu" at bounding box center [323, 194] width 14 height 6
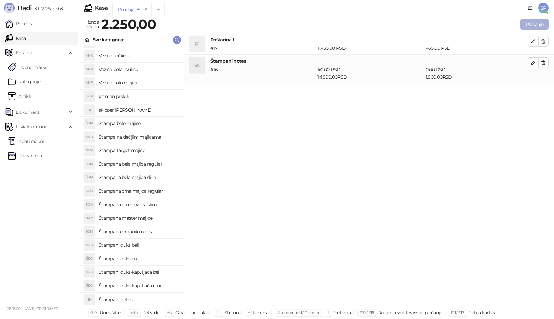
click at [544, 24] on button "Plaćanje" at bounding box center [535, 24] width 28 height 11
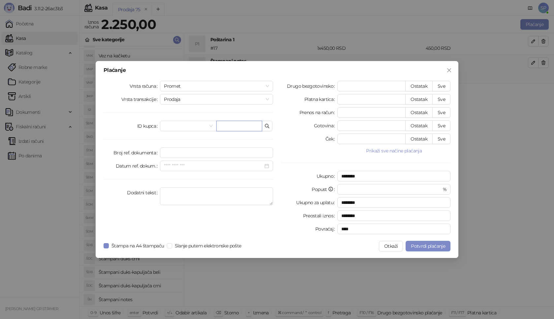
click at [231, 128] on input "text" at bounding box center [239, 126] width 46 height 11
paste input "**********"
type input "**********"
click at [441, 85] on button "Sve" at bounding box center [441, 86] width 18 height 11
type input "****"
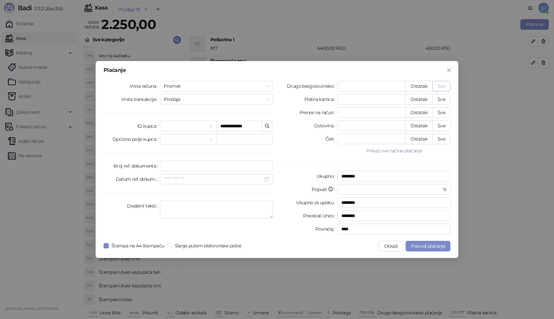
type input "****"
click at [425, 248] on span "Potvrdi plaćanje" at bounding box center [428, 246] width 34 height 6
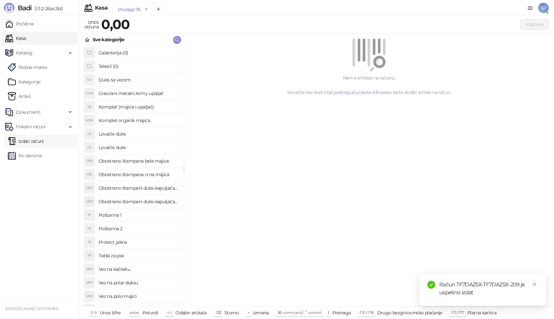
click at [38, 138] on link "Izdati računi" at bounding box center [26, 141] width 36 height 13
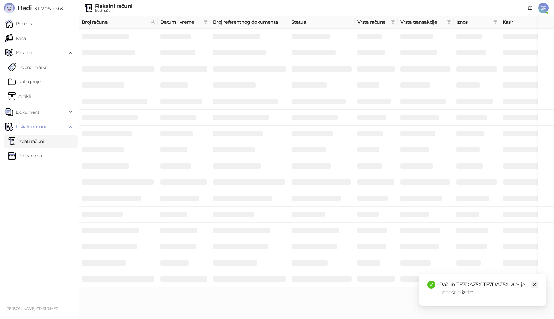
click at [537, 286] on link "Close" at bounding box center [534, 284] width 7 height 7
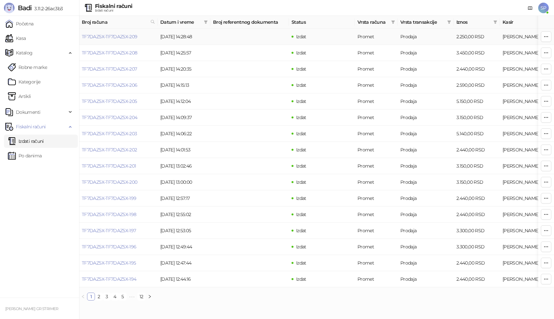
click at [128, 35] on link "TF7DAZ5X-TF7DAZ5X-209" at bounding box center [110, 37] width 56 height 6
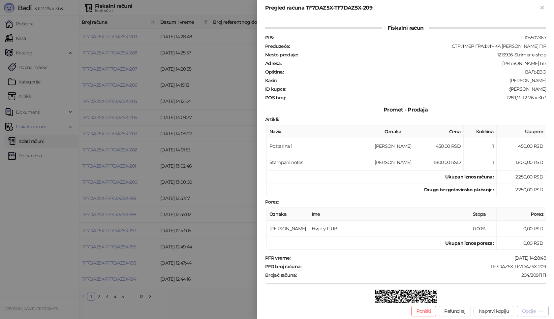
click at [525, 308] on div "Opcije" at bounding box center [529, 311] width 14 height 6
click at [520, 298] on span "Preuzmi u PDF formatu" at bounding box center [510, 297] width 68 height 7
drag, startPoint x: 486, startPoint y: 267, endPoint x: 552, endPoint y: 264, distance: 66.4
click at [552, 264] on div "Fiskalni račun PIB : 105507367 Preduzeće : СТРИМЕР ГРАФИЧКА РАДЊА [PERSON_NAME]…" at bounding box center [405, 159] width 297 height 287
drag, startPoint x: 513, startPoint y: 90, endPoint x: 554, endPoint y: 90, distance: 40.6
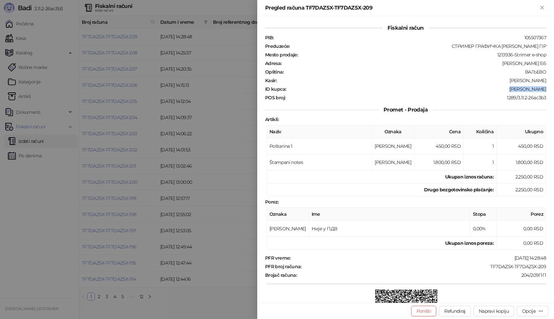
click at [554, 90] on div "Fiskalni račun PIB : 105507367 Preduzeće : СТРИМЕР ГРАФИЧКА РАДЊА [PERSON_NAME]…" at bounding box center [405, 159] width 297 height 287
click at [541, 8] on icon "Zatvori" at bounding box center [542, 8] width 6 height 6
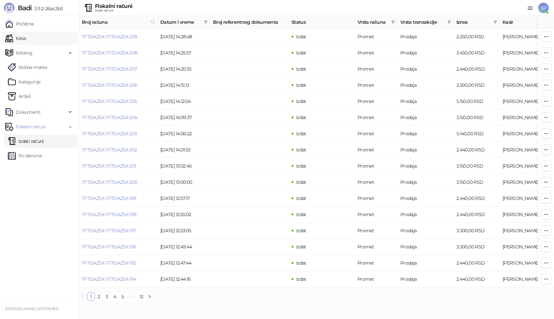
click at [26, 37] on link "Kasa" at bounding box center [15, 38] width 20 height 13
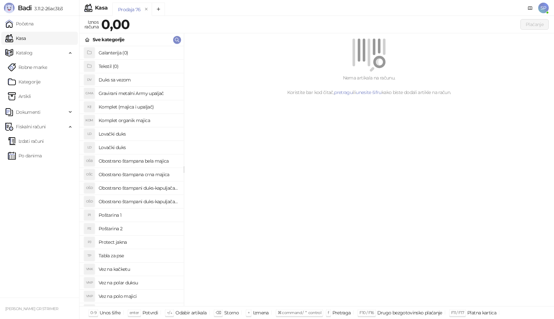
click at [136, 214] on h4 "Poštarina 1" at bounding box center [139, 215] width 80 height 11
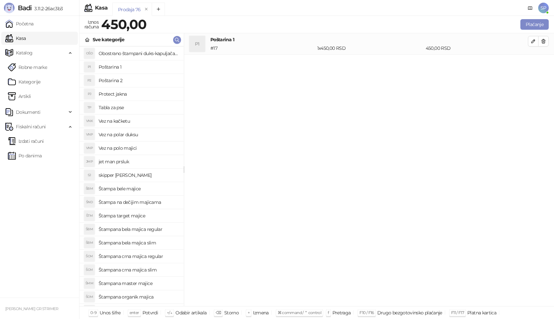
scroll to position [147, 0]
click at [140, 175] on h4 "skipper [PERSON_NAME]" at bounding box center [139, 176] width 80 height 11
click at [534, 62] on icon "button" at bounding box center [533, 62] width 3 height 3
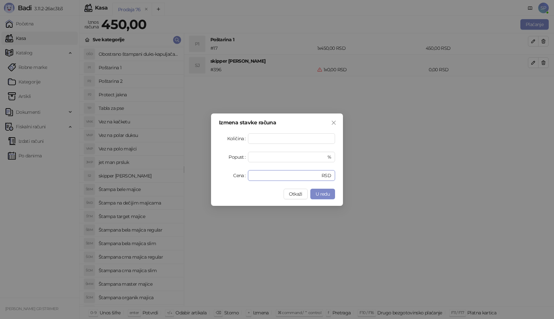
drag, startPoint x: 265, startPoint y: 176, endPoint x: 212, endPoint y: 176, distance: 52.4
click at [212, 176] on div "Izmena stavke računa Količina * Popust * % Cena * RSD Otkaži U redu" at bounding box center [277, 159] width 132 height 92
click at [323, 191] on span "U redu" at bounding box center [323, 194] width 14 height 6
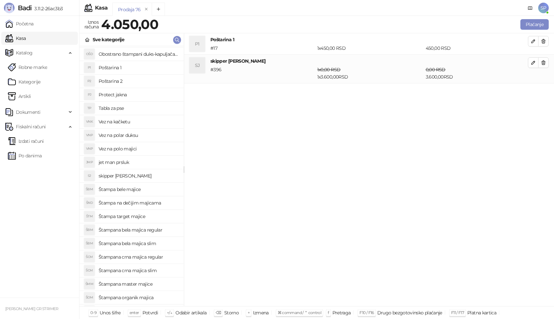
click at [139, 162] on h4 "jet man prsluk" at bounding box center [139, 162] width 80 height 11
click at [533, 89] on icon "button" at bounding box center [533, 91] width 5 height 5
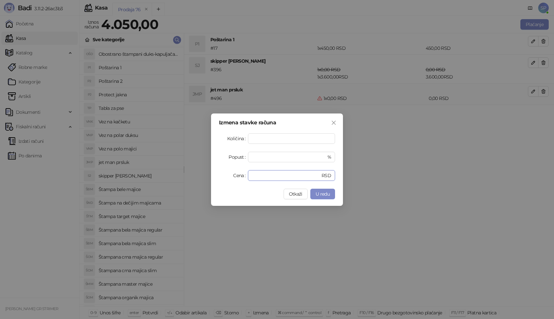
drag, startPoint x: 265, startPoint y: 174, endPoint x: 208, endPoint y: 174, distance: 56.7
click at [208, 174] on div "Izmena stavke računa Količina * Popust * % Cena * RSD Otkaži U redu" at bounding box center [277, 159] width 554 height 319
type input "****"
click at [331, 195] on button "U redu" at bounding box center [322, 194] width 25 height 11
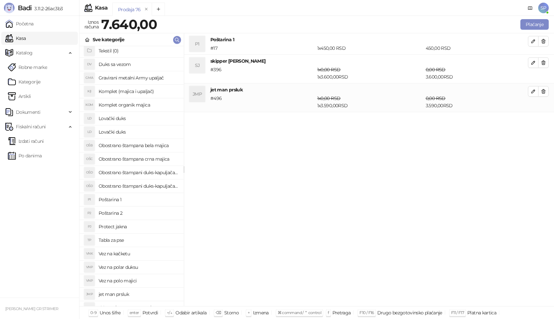
scroll to position [0, 0]
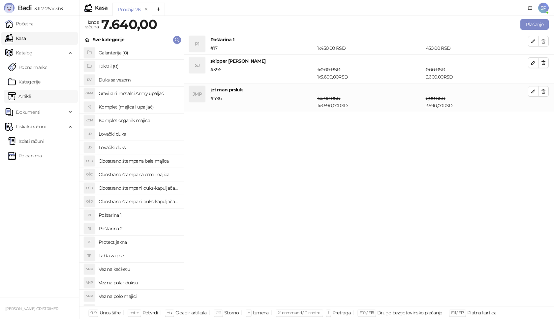
click at [22, 97] on link "Artikli" at bounding box center [19, 96] width 23 height 13
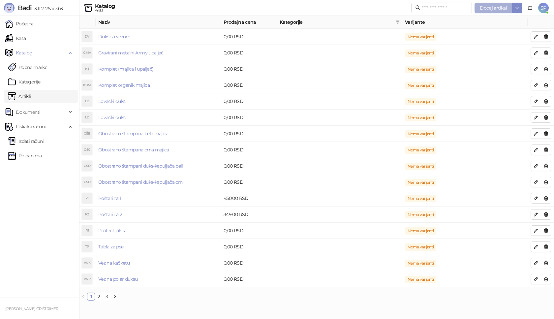
click at [492, 6] on span "Dodaj artikal" at bounding box center [493, 8] width 27 height 6
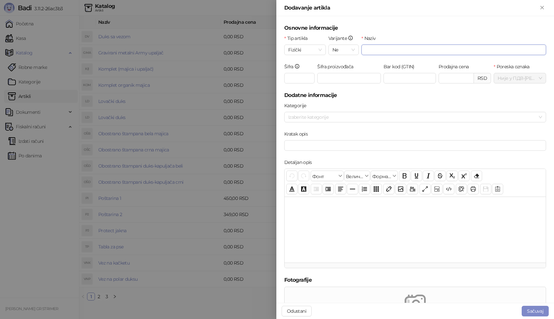
click at [411, 49] on input "Naziv" at bounding box center [454, 50] width 185 height 11
type input "**********"
click at [305, 79] on input "Šifra" at bounding box center [299, 78] width 30 height 11
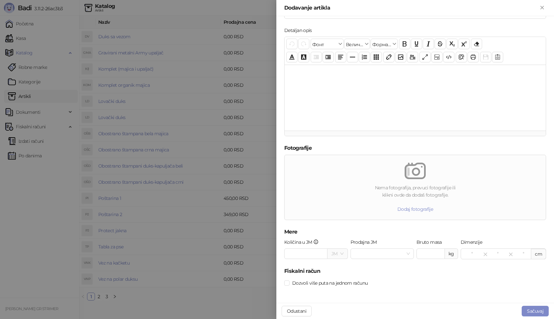
scroll to position [133, 0]
type input "***"
click at [540, 311] on button "Sačuvaj" at bounding box center [535, 311] width 27 height 11
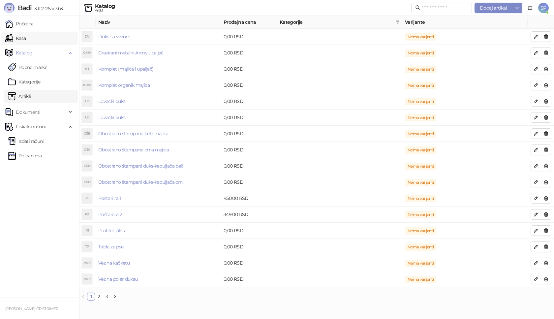
click at [26, 36] on link "Kasa" at bounding box center [15, 38] width 20 height 13
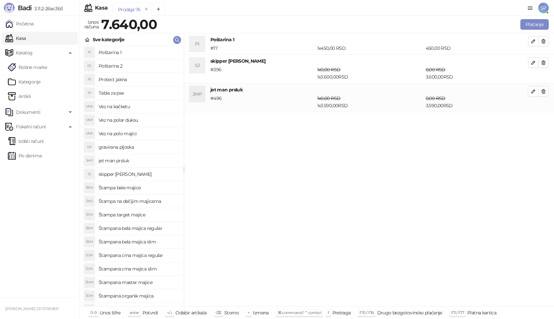
scroll to position [161, 0]
click at [146, 149] on h4 "gravirana pljoska" at bounding box center [139, 148] width 80 height 11
click at [535, 119] on icon "button" at bounding box center [533, 119] width 3 height 3
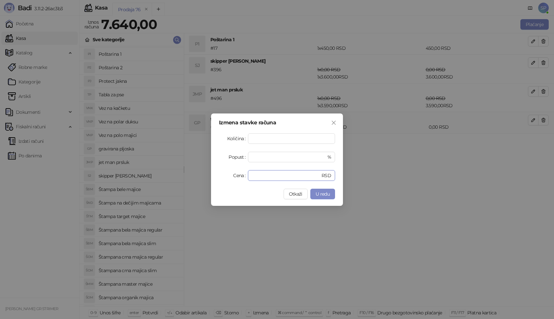
drag, startPoint x: 212, startPoint y: 180, endPoint x: 193, endPoint y: 180, distance: 19.1
click at [193, 180] on div "Izmena stavke računa Količina * Popust * % Cena * RSD Otkaži U redu" at bounding box center [277, 159] width 554 height 319
type input "****"
click at [321, 196] on span "U redu" at bounding box center [323, 194] width 14 height 6
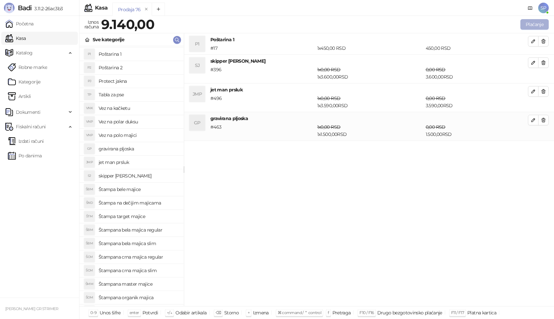
click at [541, 23] on button "Plaćanje" at bounding box center [535, 24] width 28 height 11
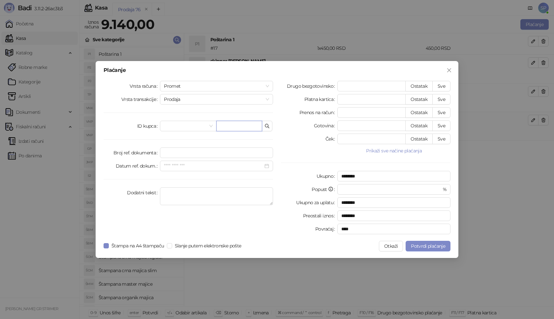
click at [252, 125] on input "text" at bounding box center [239, 126] width 46 height 11
paste input "**********"
type input "**********"
click at [443, 85] on button "Sve" at bounding box center [441, 86] width 18 height 11
type input "****"
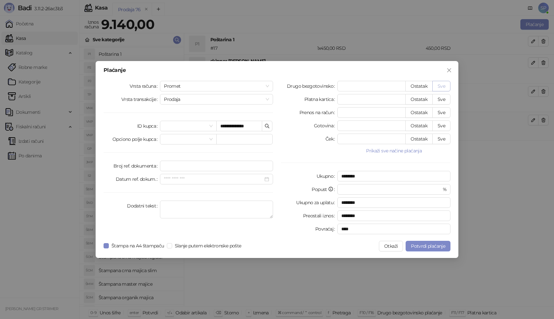
type input "****"
click at [431, 247] on span "Potvrdi plaćanje" at bounding box center [428, 246] width 34 height 6
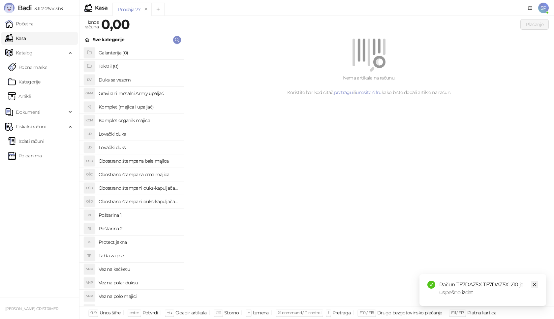
click at [536, 285] on icon "close" at bounding box center [534, 284] width 5 height 5
click at [44, 139] on link "Izdati računi" at bounding box center [26, 141] width 36 height 13
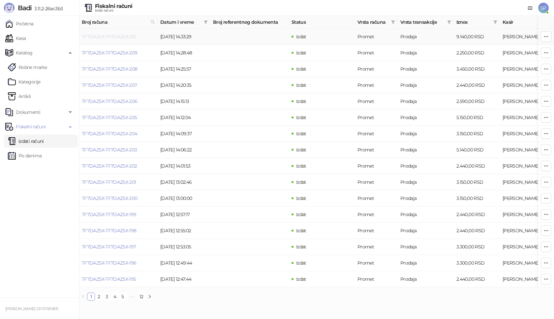
click at [124, 36] on link "TF7DAZ5X-TF7DAZ5X-210" at bounding box center [109, 37] width 54 height 6
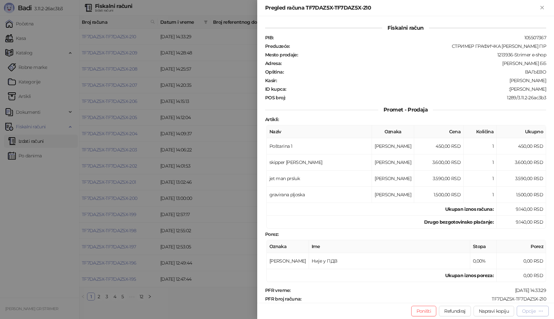
click at [525, 313] on div "Opcije" at bounding box center [529, 311] width 14 height 6
click at [505, 297] on span "Preuzmi u PDF formatu" at bounding box center [510, 297] width 68 height 7
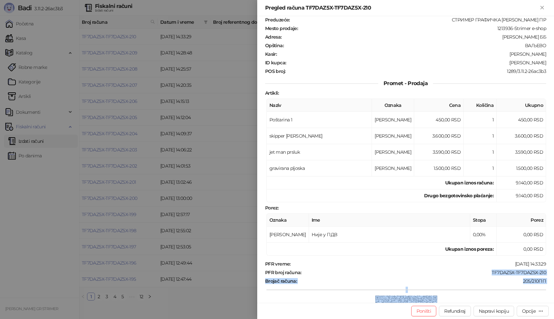
scroll to position [32, 0]
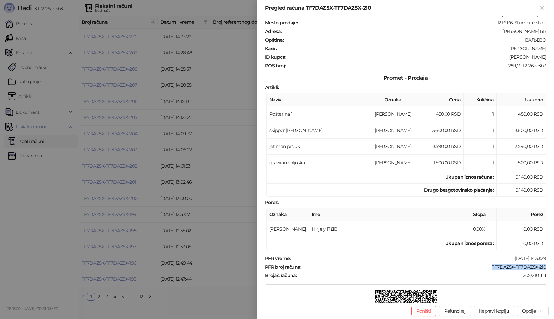
drag, startPoint x: 483, startPoint y: 298, endPoint x: 540, endPoint y: 266, distance: 65.5
click at [540, 266] on div "TF7DAZ5X-TF7DAZ5X-210" at bounding box center [424, 267] width 245 height 6
drag, startPoint x: 514, startPoint y: 55, endPoint x: 547, endPoint y: 54, distance: 33.4
click at [547, 54] on div "Fiskalni račun PIB : 105507367 Preduzeće : СТРИМЕР ГРАФИЧКА РАДЊА [PERSON_NAME]…" at bounding box center [405, 159] width 297 height 287
